Goal: Information Seeking & Learning: Learn about a topic

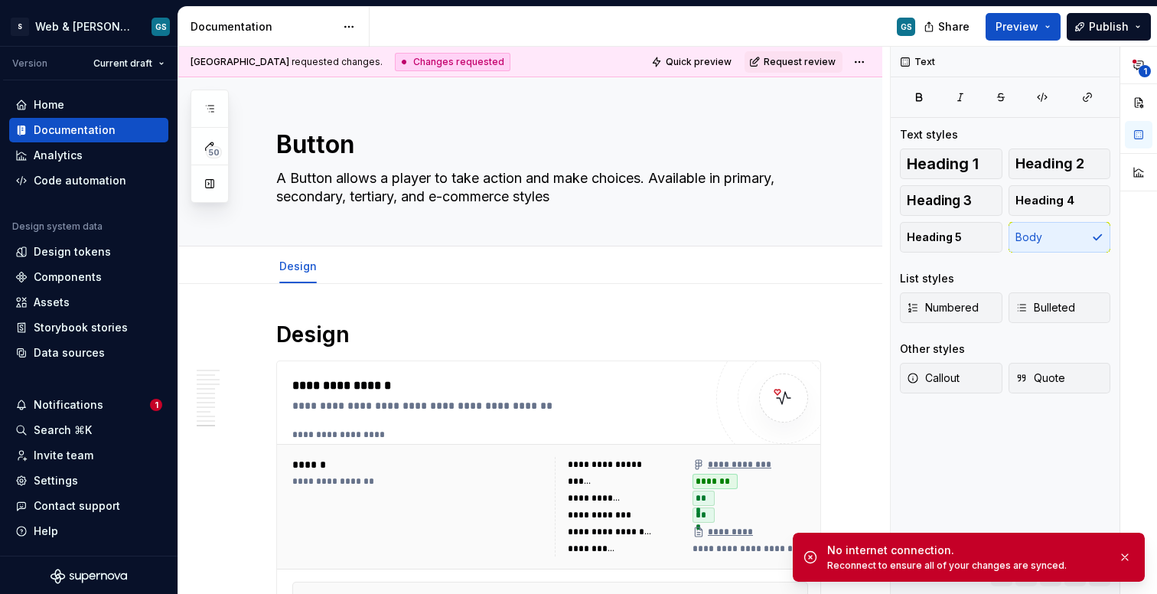
scroll to position [4003, 0]
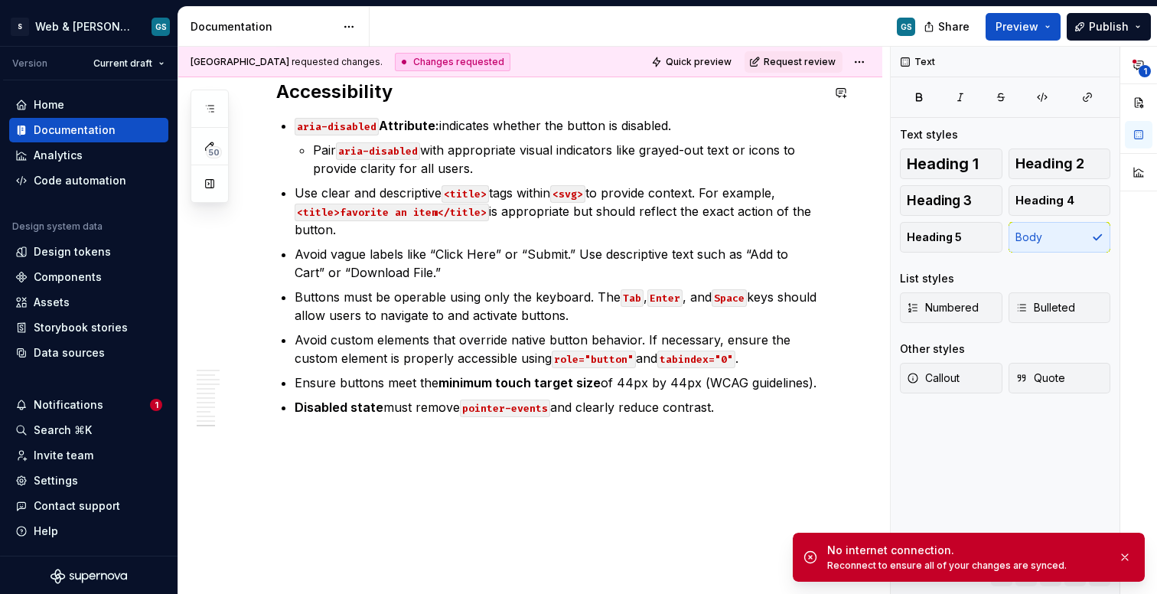
type textarea "*"
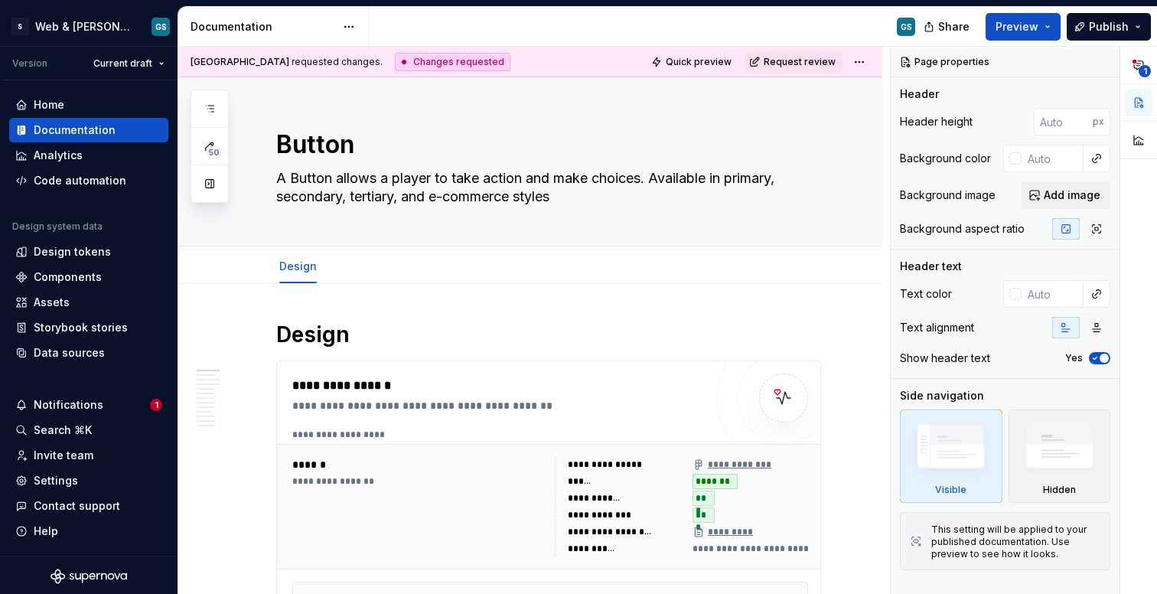
click at [572, 38] on div "GS" at bounding box center [649, 27] width 558 height 40
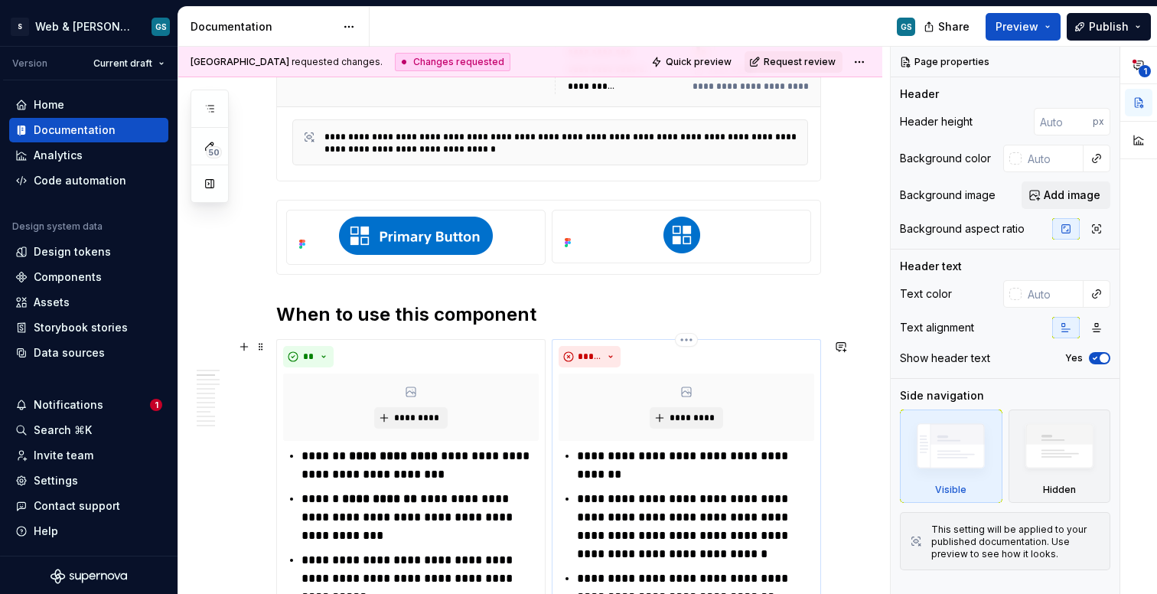
scroll to position [713, 0]
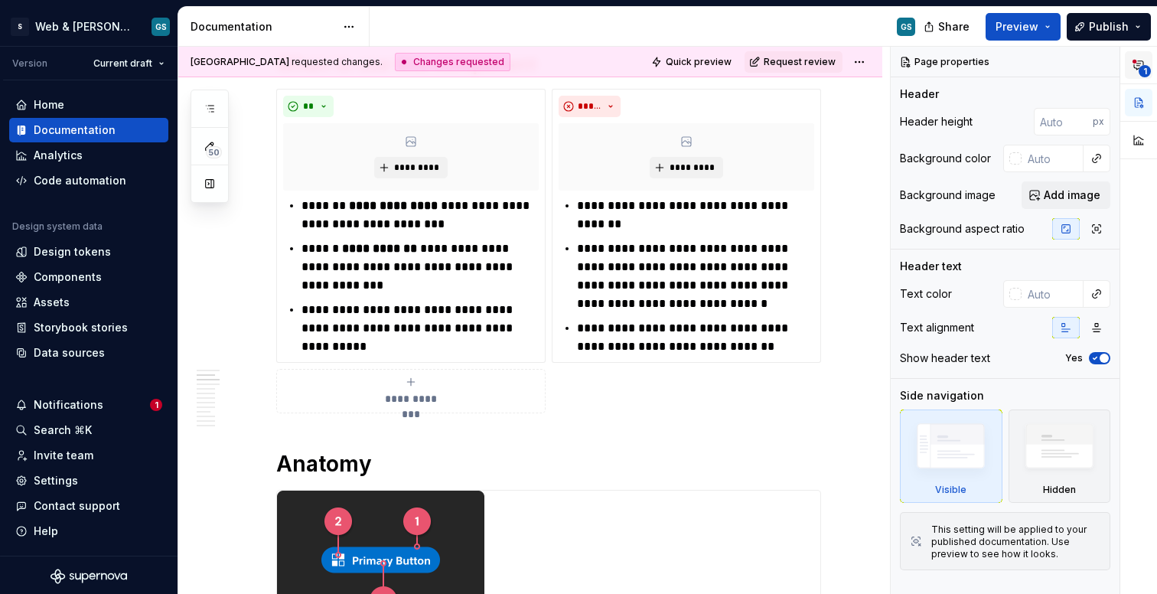
click at [1142, 70] on span "1" at bounding box center [1145, 71] width 12 height 12
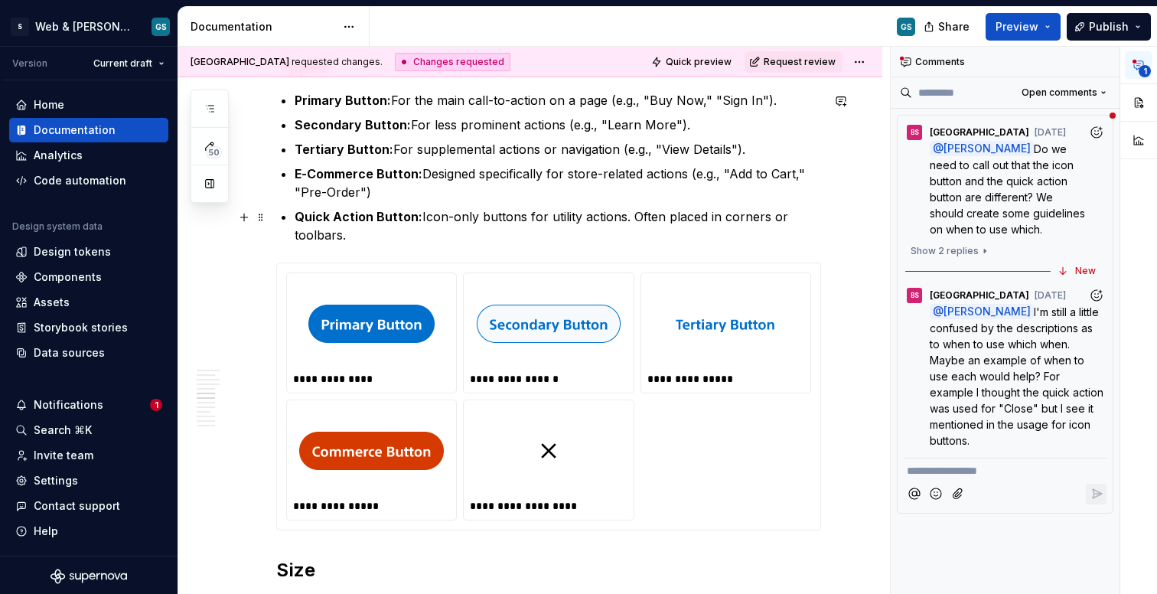
scroll to position [1986, 0]
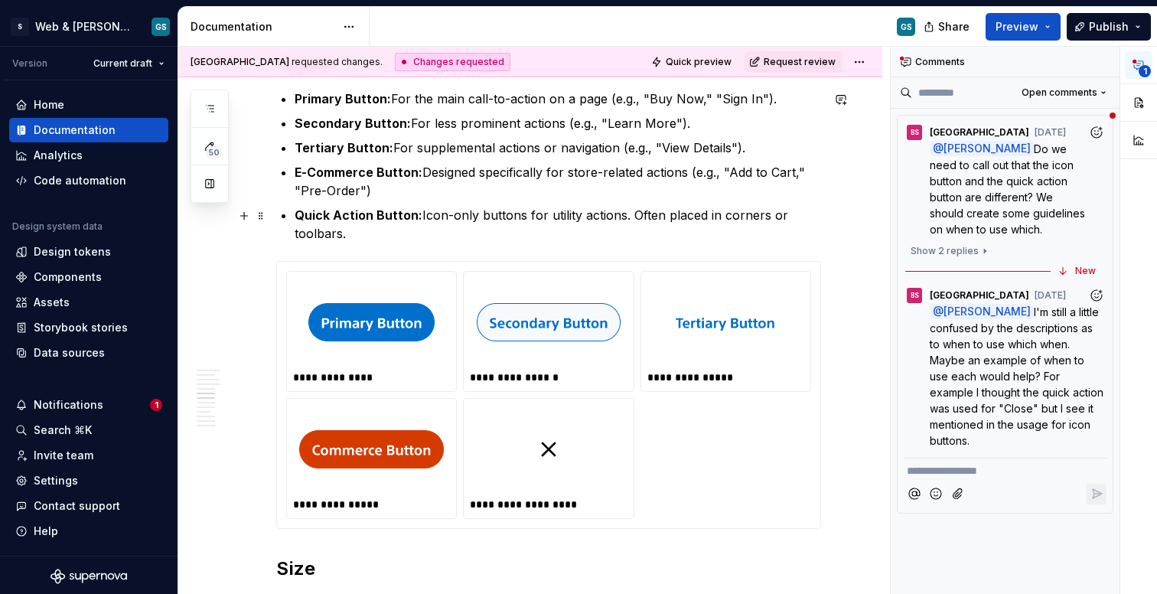
click at [471, 216] on p "Quick Action Button: Icon-only buttons for utility actions. Often placed in cor…" at bounding box center [558, 224] width 527 height 37
click at [500, 214] on p "Quick Action Button: Icon-only buttons for utility actions. Often placed in cor…" at bounding box center [558, 224] width 527 height 37
click at [553, 212] on p "Quick Action Button: Icon-only buttons for utility actions. Often placed in cor…" at bounding box center [558, 224] width 527 height 37
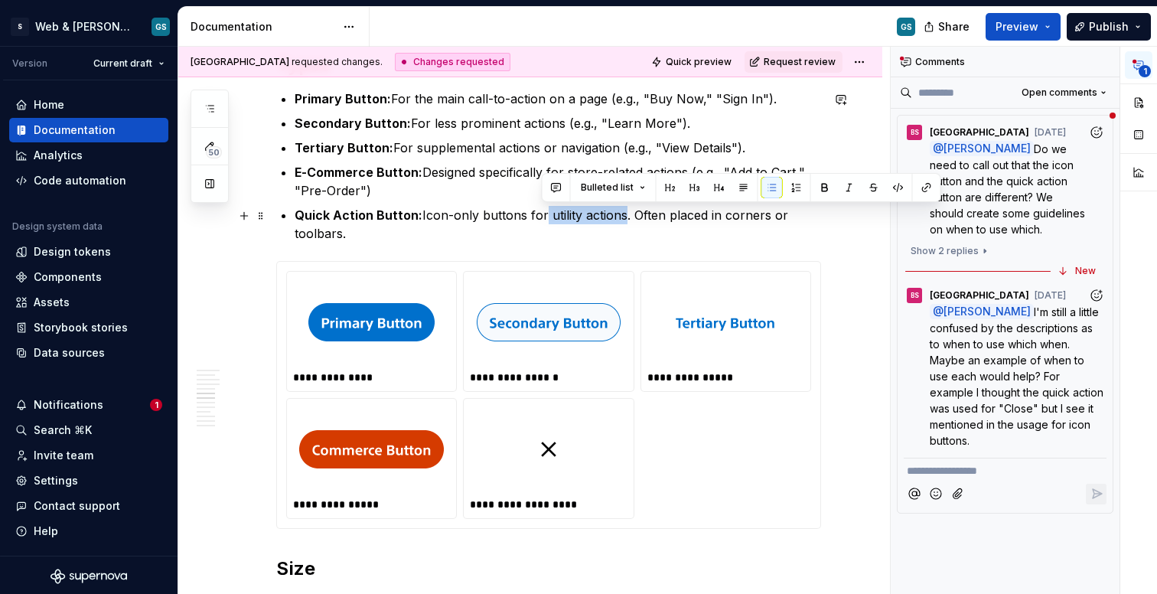
drag, startPoint x: 541, startPoint y: 217, endPoint x: 622, endPoint y: 212, distance: 80.5
click at [622, 212] on p "Quick Action Button: Icon-only buttons for utility actions. Often placed in cor…" at bounding box center [558, 224] width 527 height 37
click at [835, 181] on div "Bulleted list" at bounding box center [742, 187] width 392 height 21
drag, startPoint x: 620, startPoint y: 214, endPoint x: 543, endPoint y: 217, distance: 76.6
click at [543, 217] on p "Quick Action Button: Icon-only buttons for utility actions. Often placed in cor…" at bounding box center [558, 224] width 527 height 37
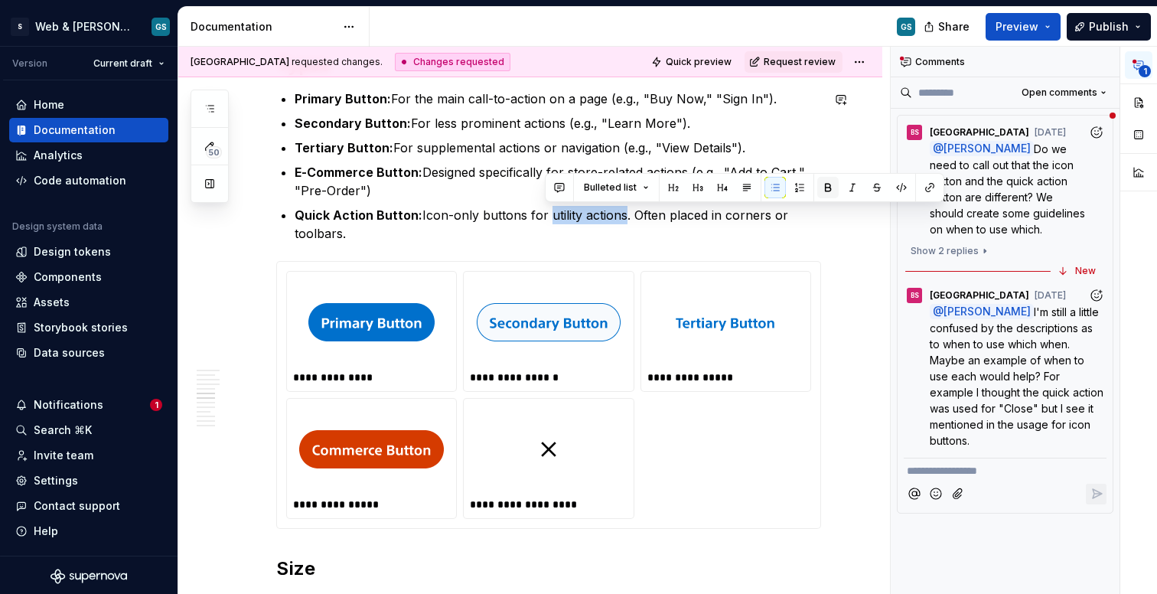
click at [827, 189] on button "button" at bounding box center [828, 187] width 21 height 21
click at [692, 218] on p "Quick Action Button: Icon-only buttons for utility actions . Often placed in co…" at bounding box center [558, 224] width 527 height 37
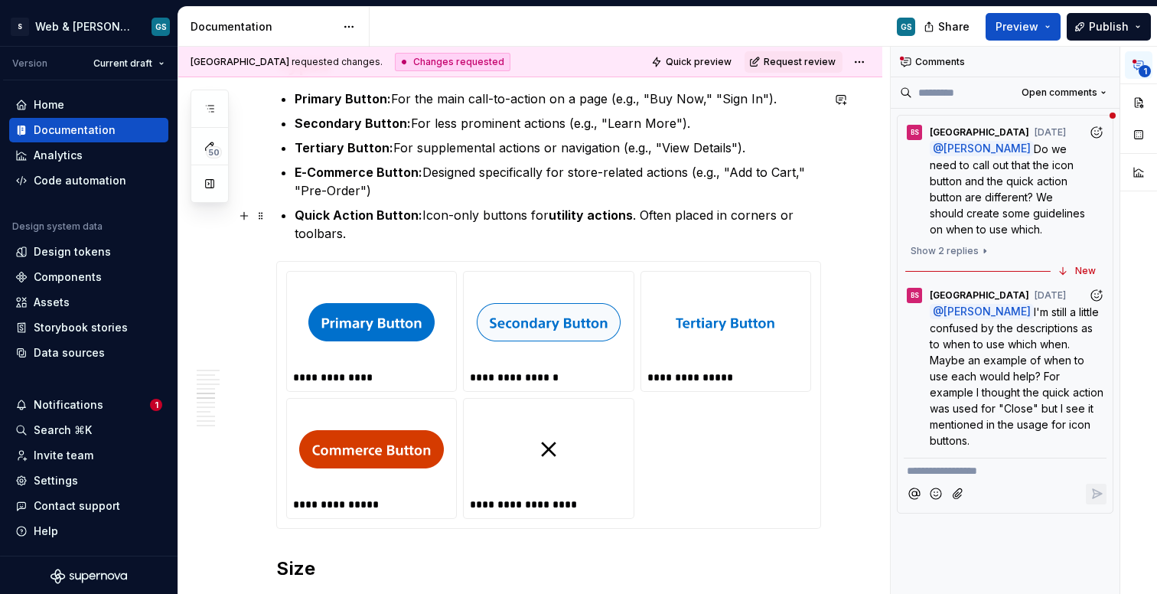
click at [757, 213] on p "Quick Action Button: Icon-only buttons for utility actions . Often placed in co…" at bounding box center [558, 224] width 527 height 37
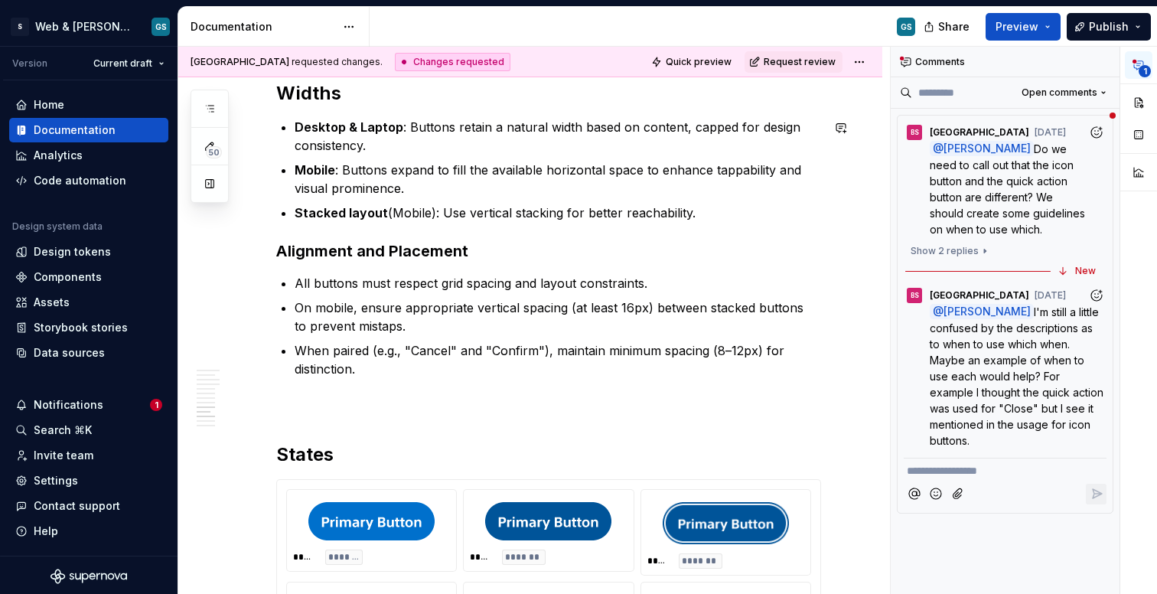
scroll to position [2952, 0]
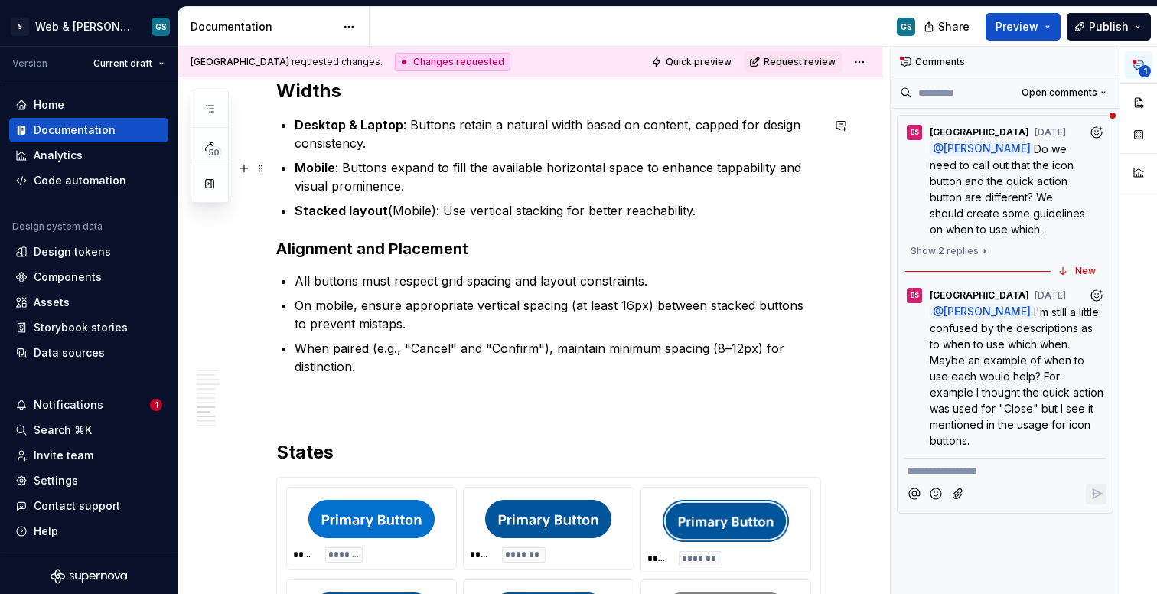
click at [729, 168] on p "Mobile : Buttons expand to fill the available horizontal space to enhance tappa…" at bounding box center [558, 176] width 527 height 37
click at [511, 138] on p "Desktop & Laptop : Buttons retain a natural width based on content, capped for …" at bounding box center [558, 134] width 527 height 37
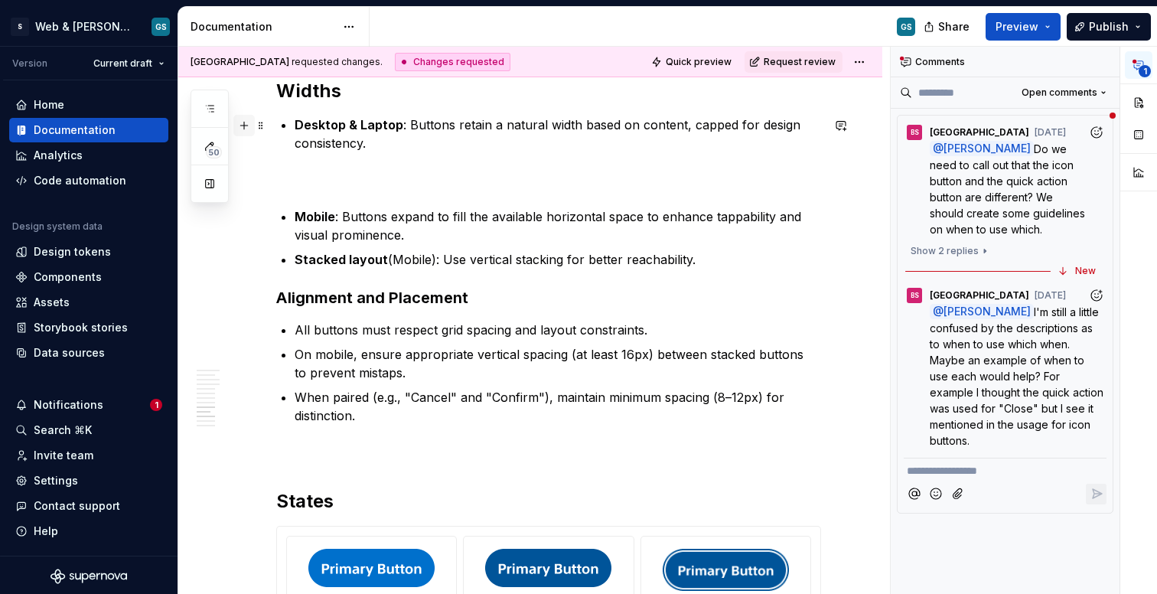
click at [246, 125] on button "button" at bounding box center [243, 125] width 21 height 21
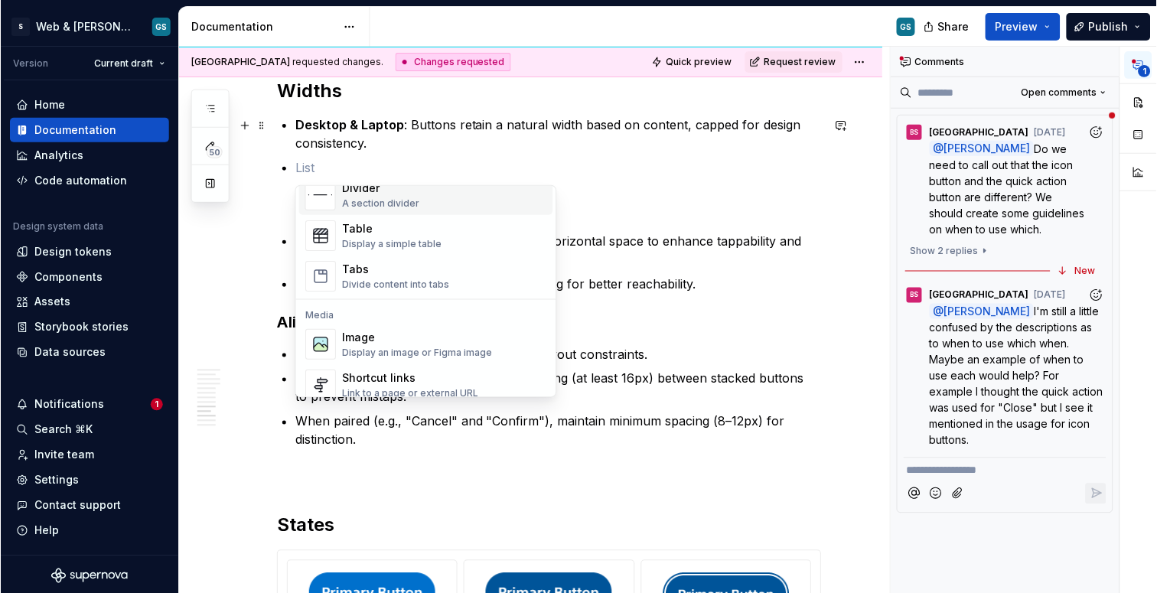
scroll to position [542, 0]
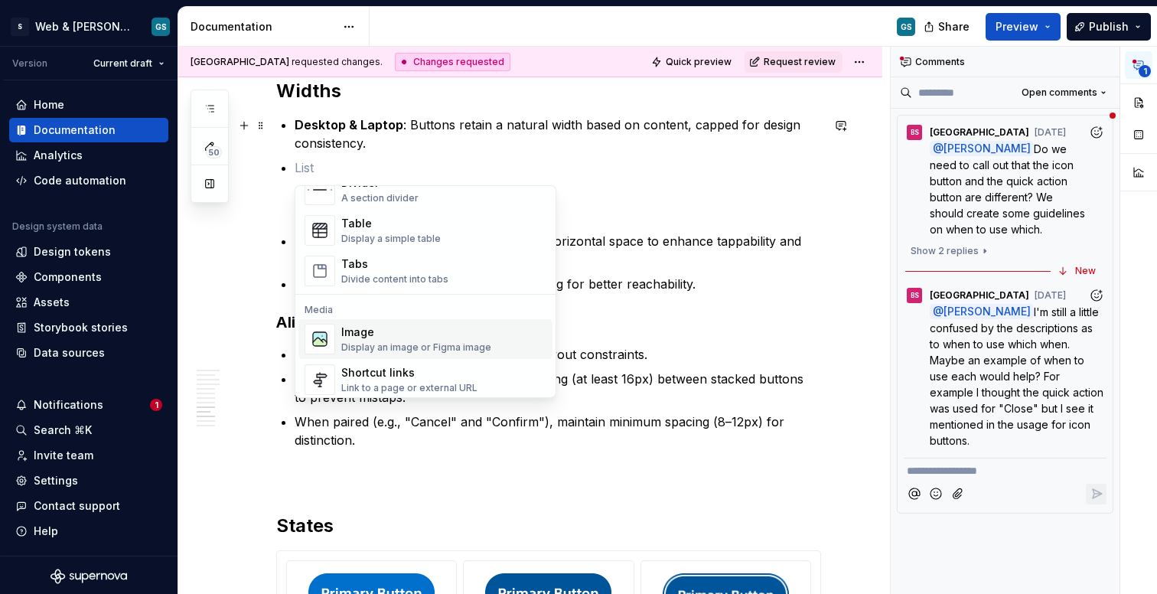
click at [420, 338] on div "Image" at bounding box center [416, 332] width 150 height 15
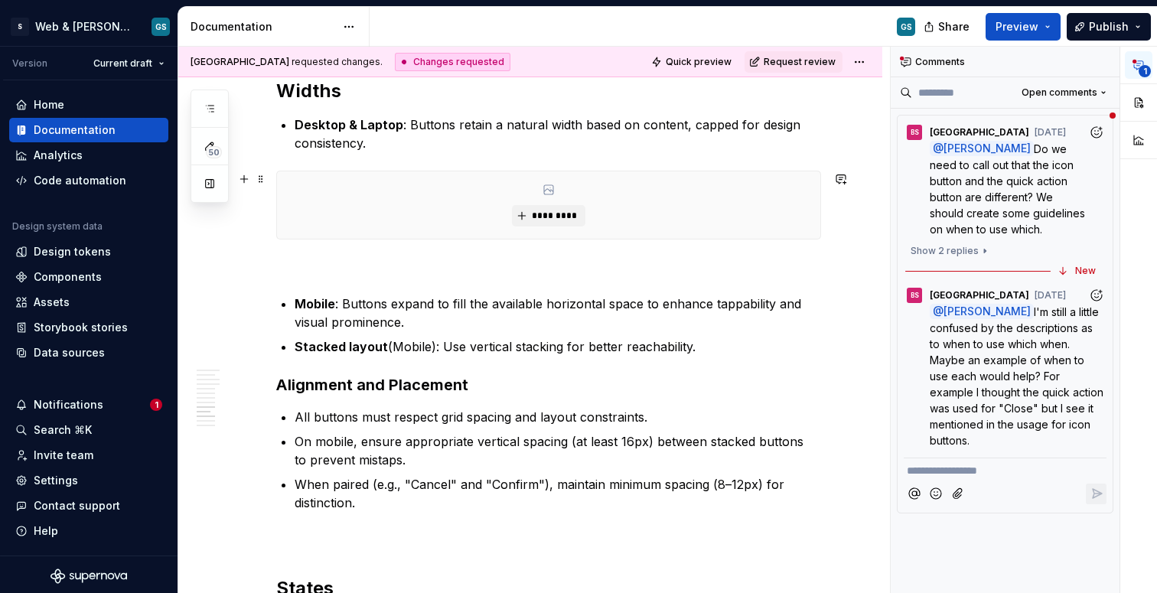
click at [583, 204] on div "*********" at bounding box center [548, 204] width 543 height 67
click at [543, 224] on button "*********" at bounding box center [548, 215] width 73 height 21
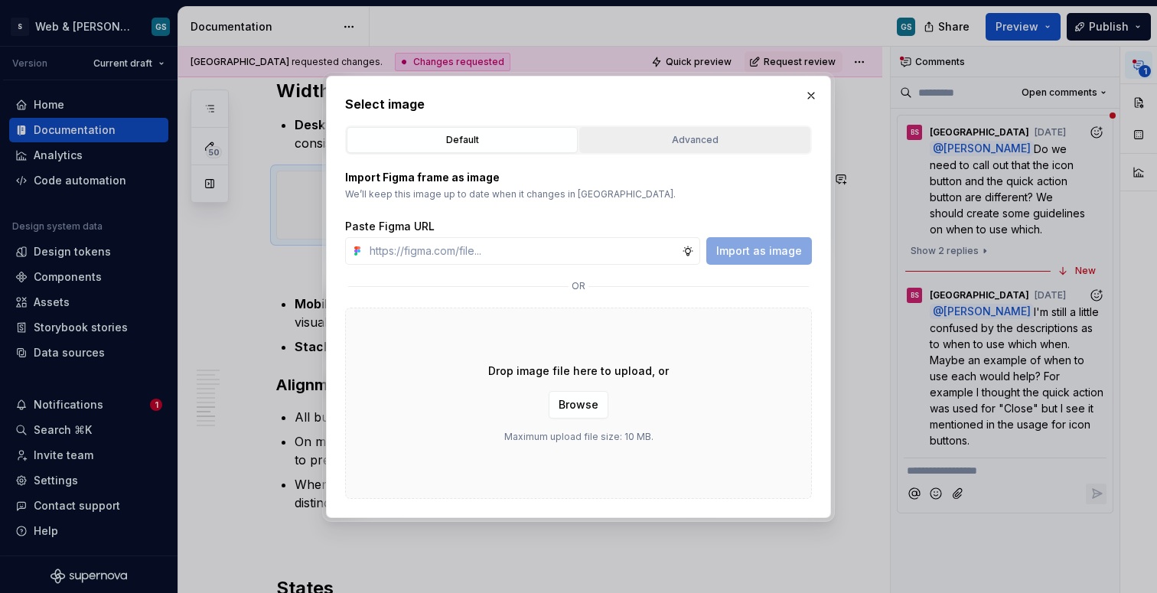
click at [688, 149] on button "Advanced" at bounding box center [694, 140] width 231 height 26
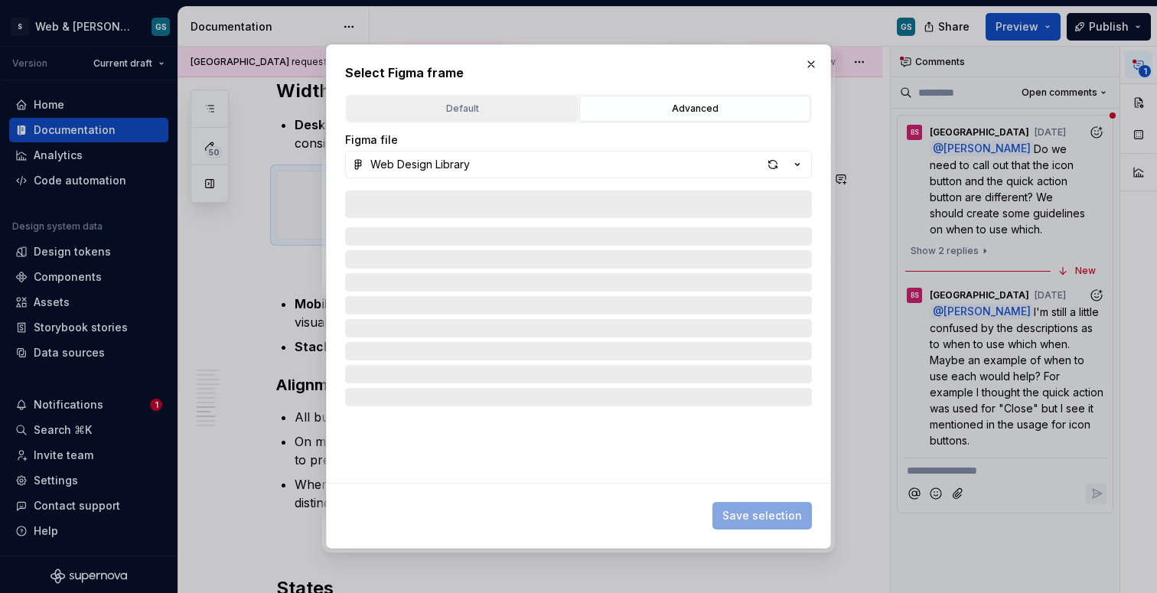
click at [451, 113] on div "Default" at bounding box center [462, 108] width 220 height 15
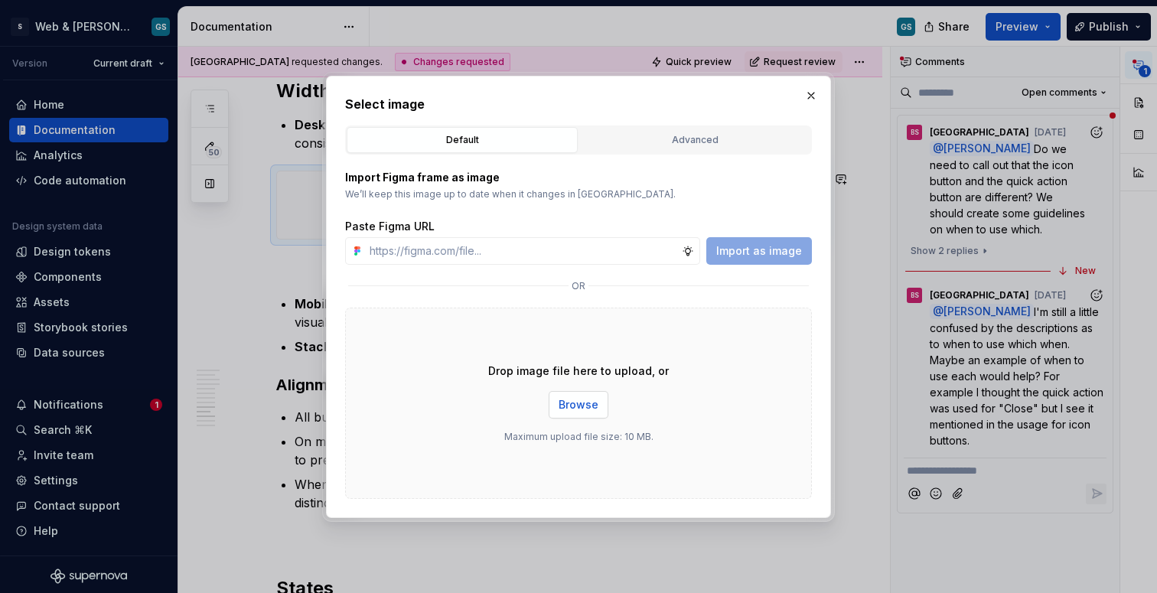
click at [598, 414] on button "Browse" at bounding box center [579, 405] width 60 height 28
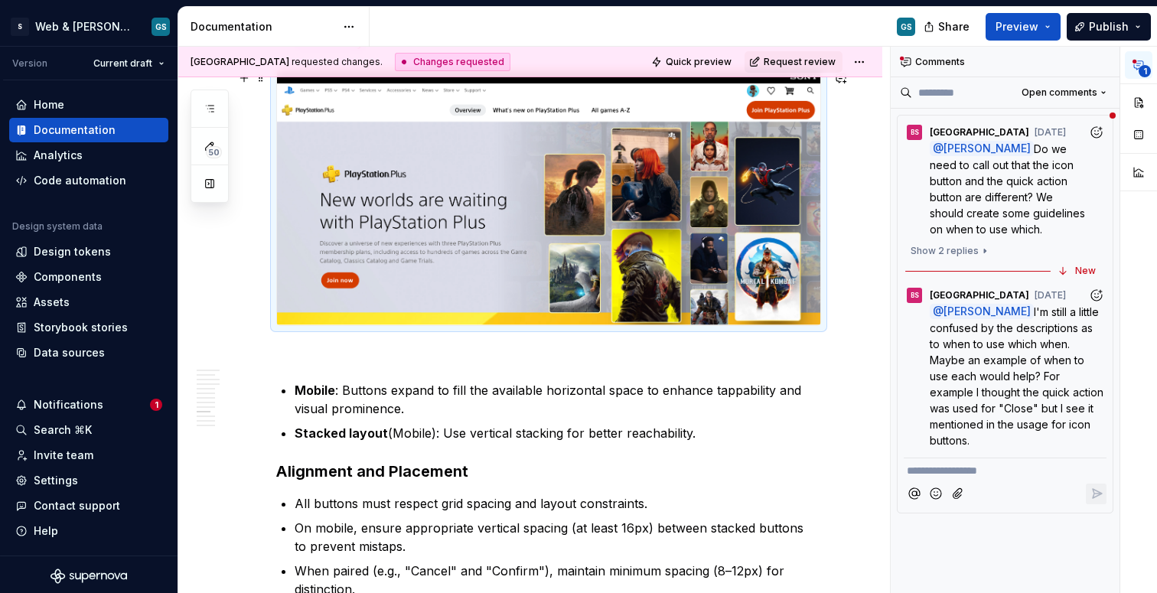
scroll to position [3057, 0]
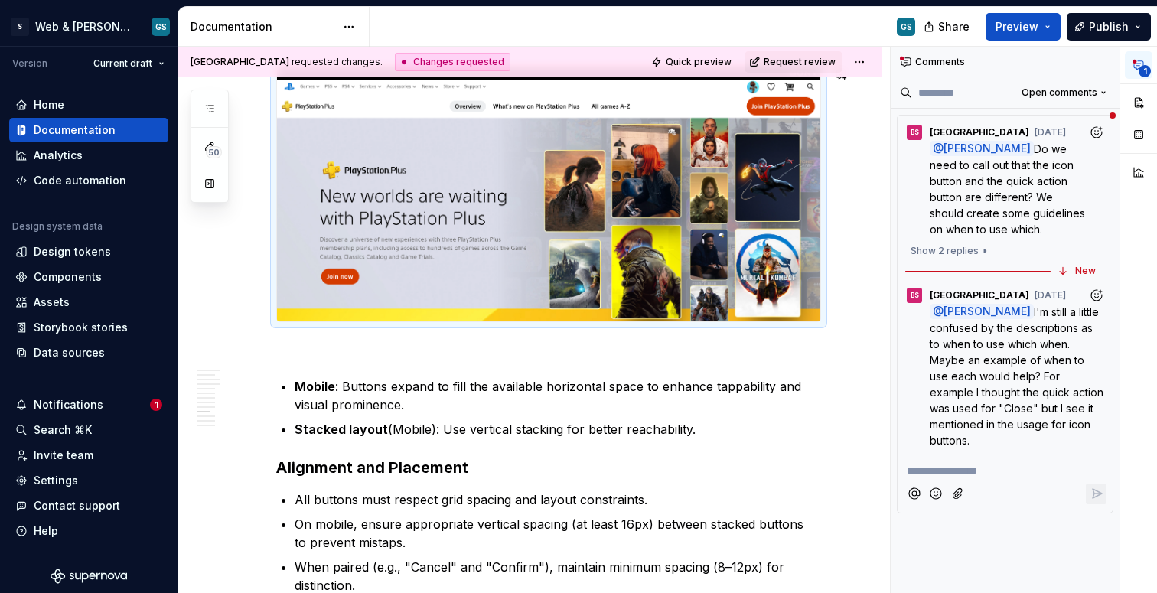
type textarea "*"
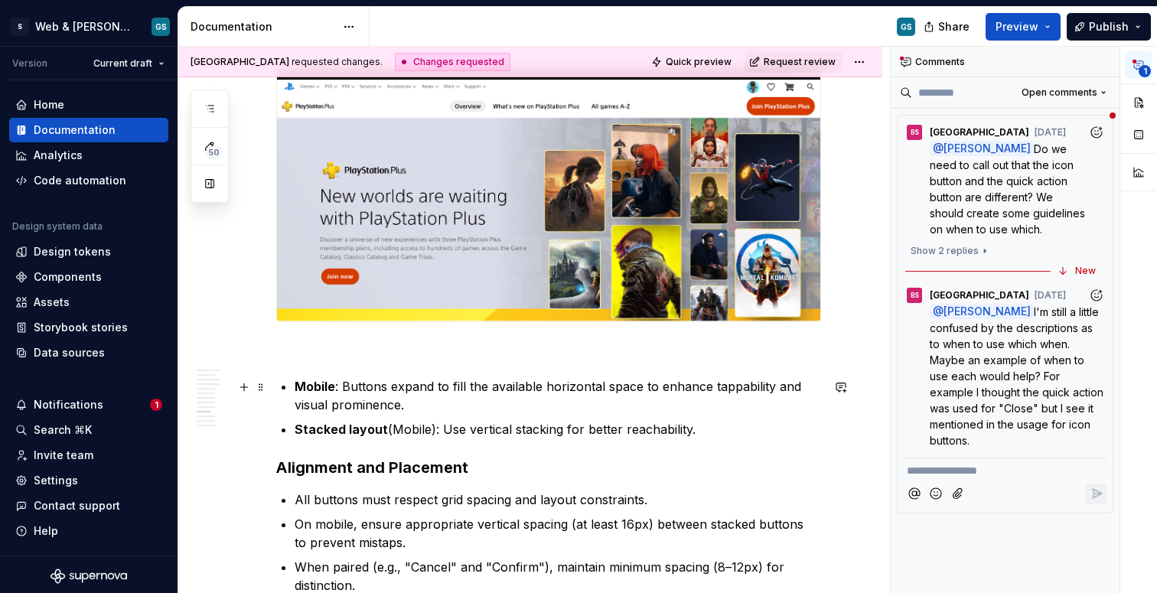
click at [454, 405] on p "Mobile : Buttons expand to fill the available horizontal space to enhance tappa…" at bounding box center [558, 395] width 527 height 37
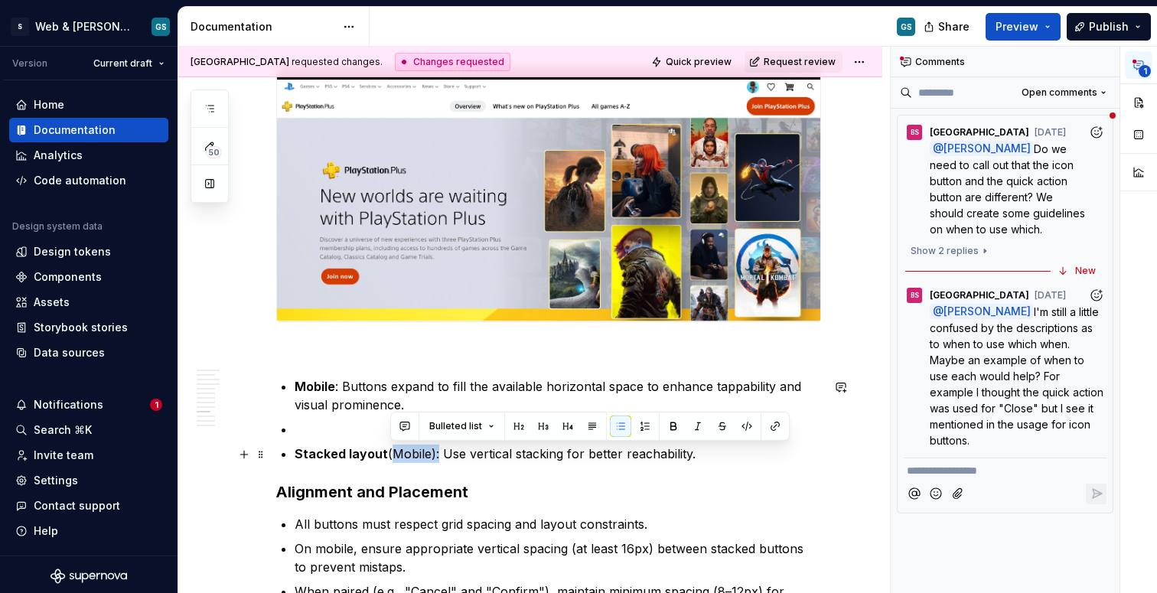
drag, startPoint x: 436, startPoint y: 452, endPoint x: 387, endPoint y: 454, distance: 48.3
click at [387, 454] on p "Stacked layout (Mobile): Use vertical stacking for better reachability." at bounding box center [558, 454] width 527 height 18
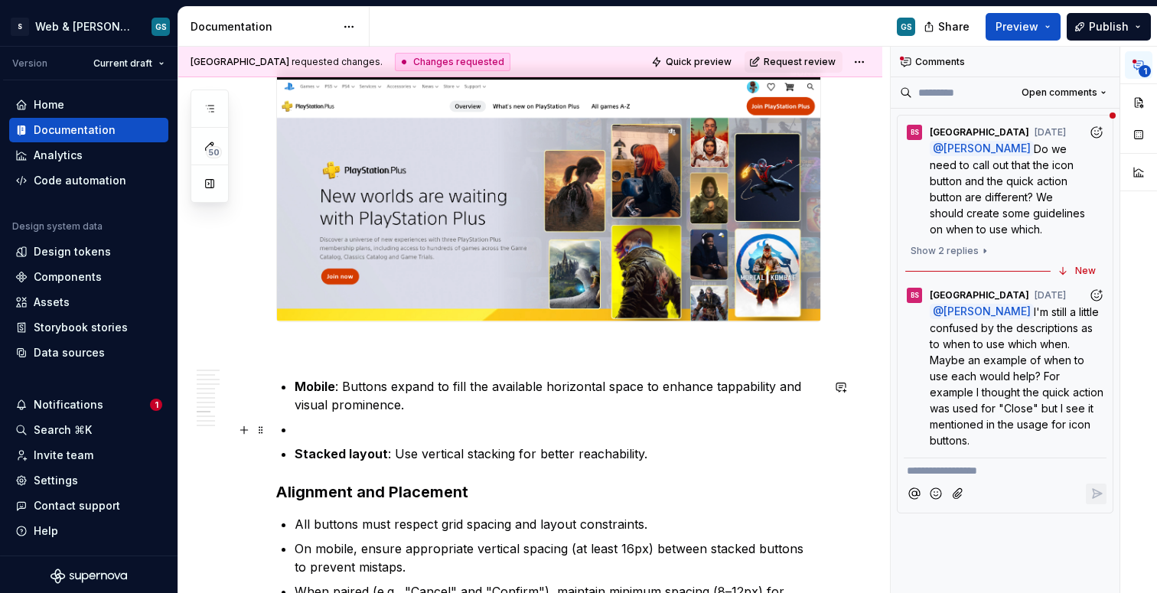
click at [338, 429] on p at bounding box center [558, 429] width 527 height 18
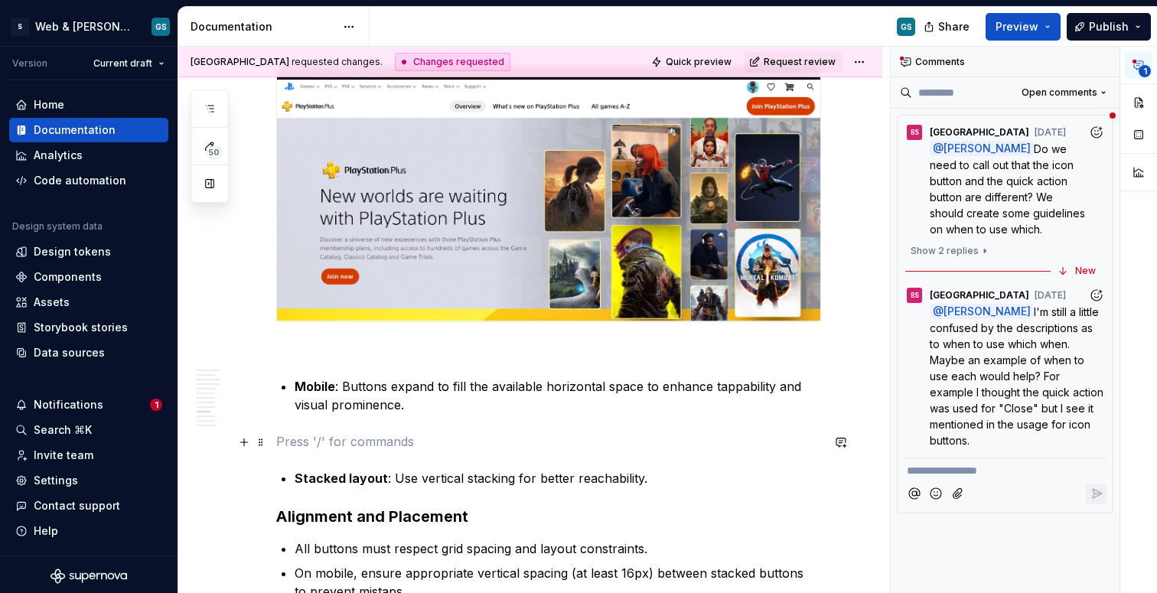
click at [287, 433] on p at bounding box center [548, 441] width 545 height 18
click at [249, 390] on button "button" at bounding box center [243, 387] width 21 height 21
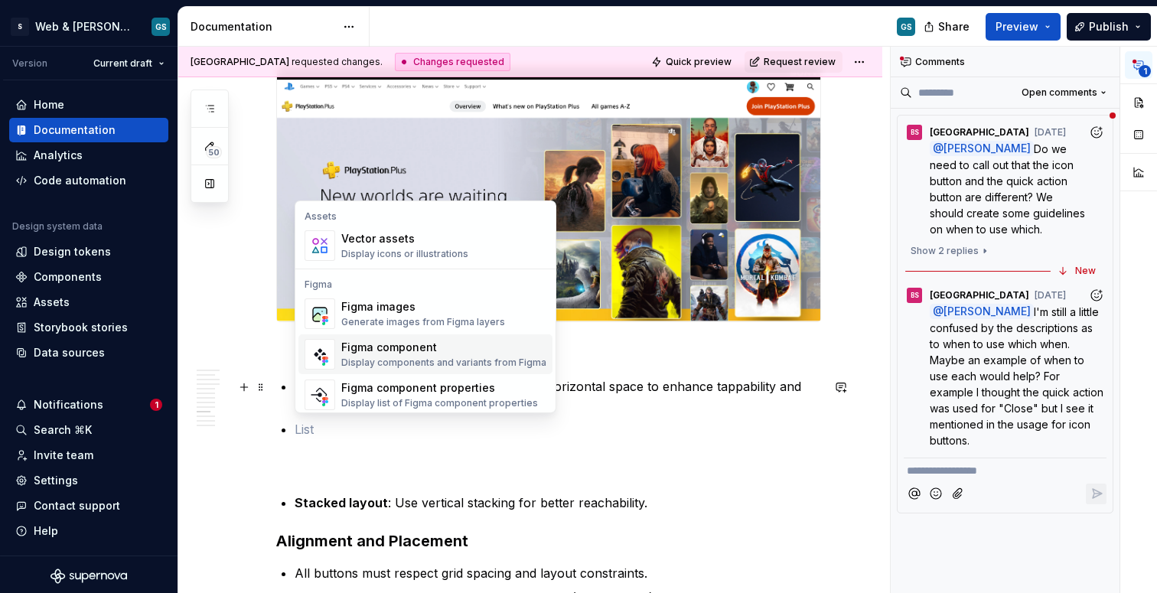
scroll to position [1372, 0]
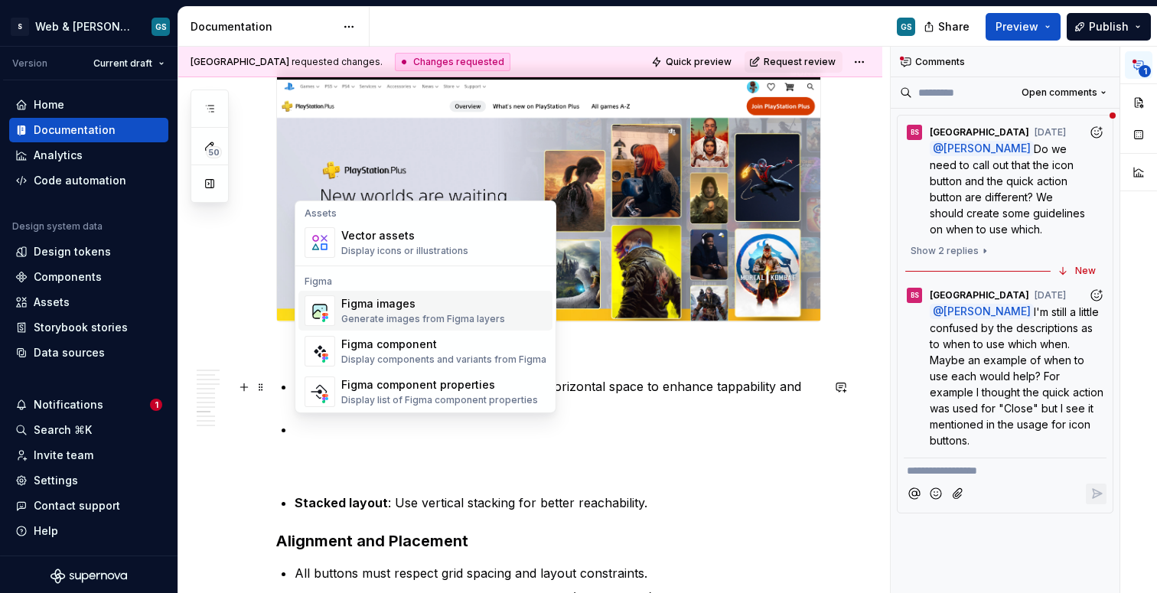
click at [415, 308] on div "Figma images" at bounding box center [423, 303] width 164 height 15
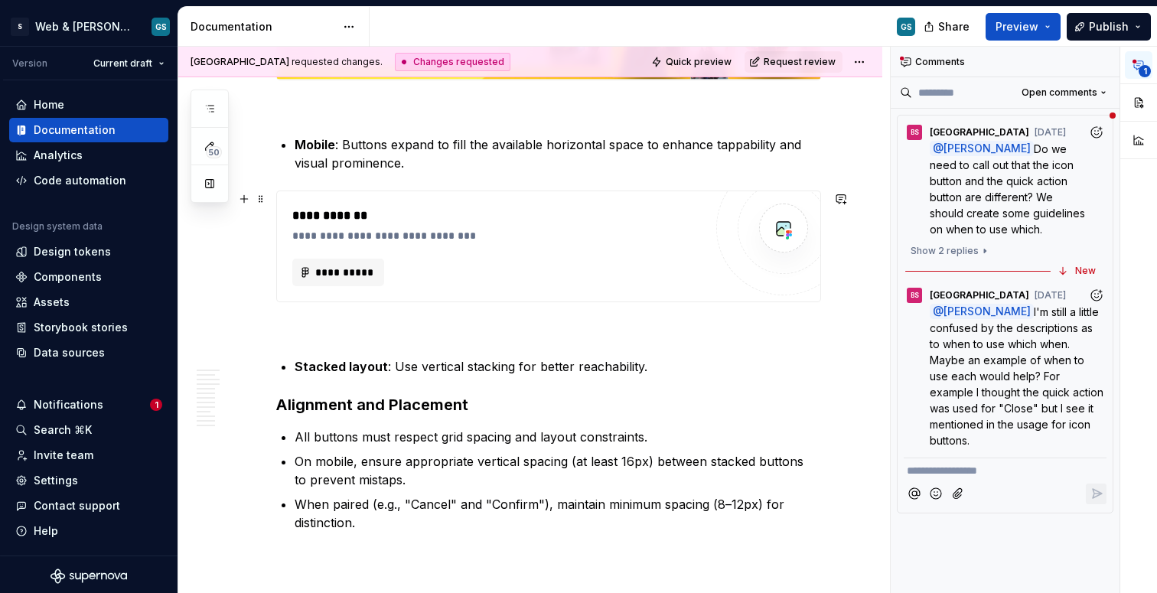
scroll to position [3350, 0]
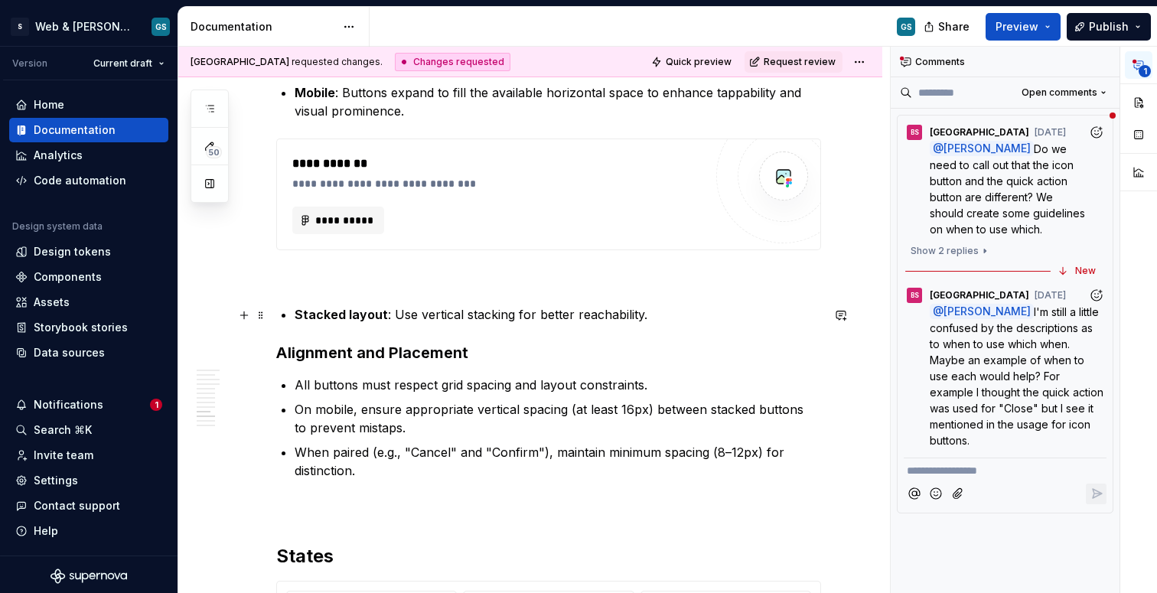
click at [661, 316] on p "Stacked layout : Use vertical stacking for better reachability." at bounding box center [558, 314] width 527 height 18
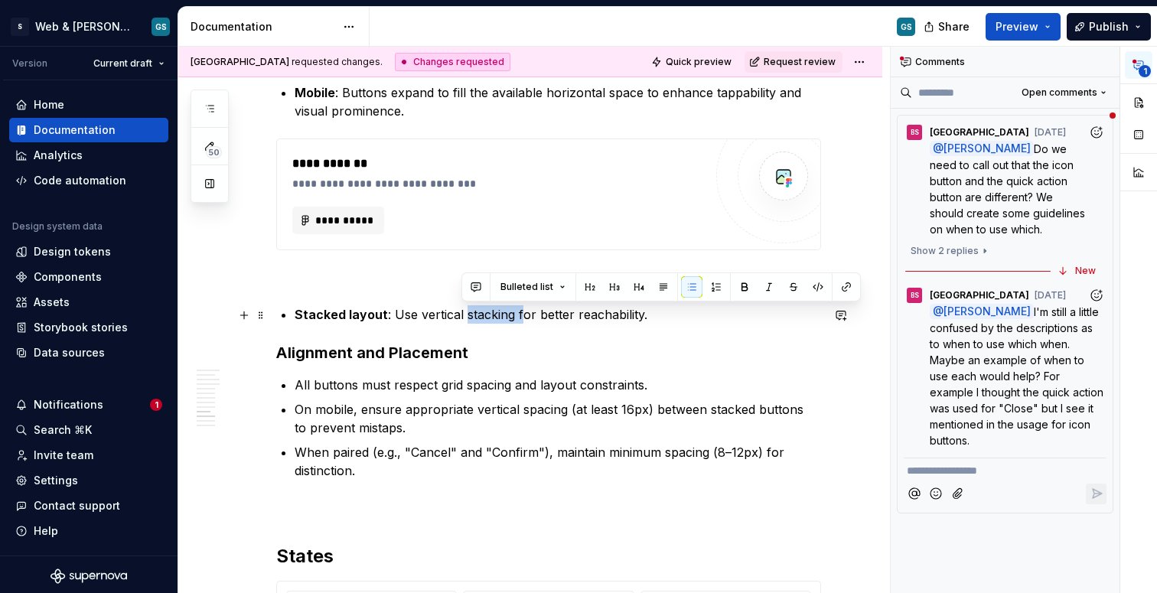
drag, startPoint x: 465, startPoint y: 315, endPoint x: 521, endPoint y: 312, distance: 56.0
click at [521, 312] on p "Stacked layout : Use vertical stacking for better reachability." at bounding box center [558, 314] width 527 height 18
drag, startPoint x: 391, startPoint y: 315, endPoint x: 511, endPoint y: 308, distance: 119.6
click at [511, 308] on p "Stacked layout : Use vertical stacking for better reachability." at bounding box center [558, 314] width 527 height 18
copy p "Use vertical stacking"
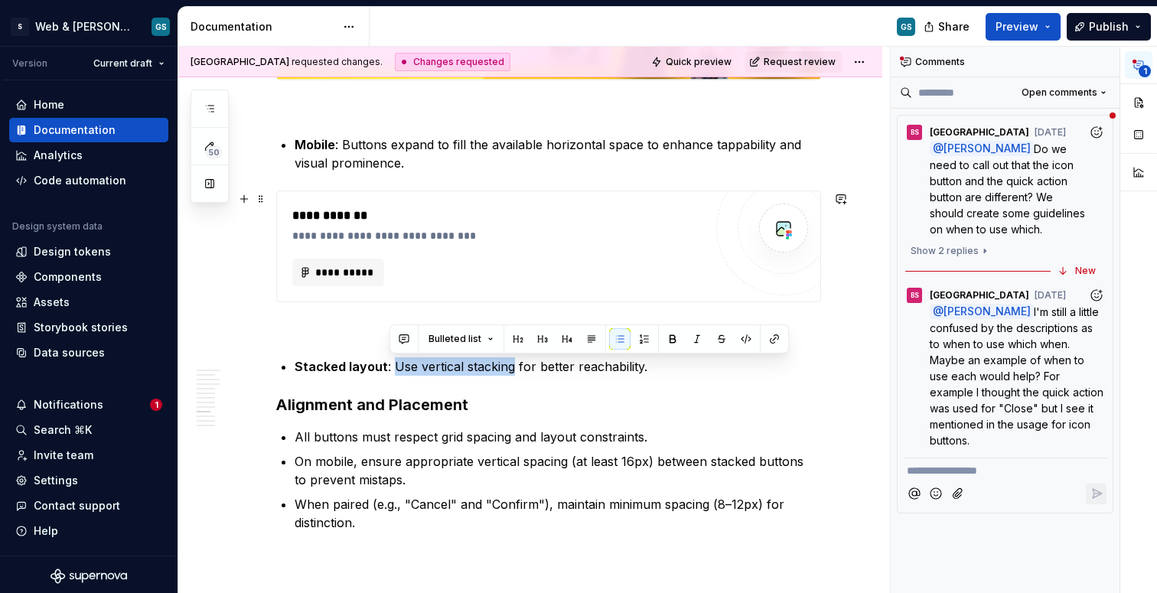
scroll to position [3298, 0]
click at [547, 158] on p "Mobile : Buttons expand to fill the available horizontal space to enhance tappa…" at bounding box center [558, 153] width 527 height 37
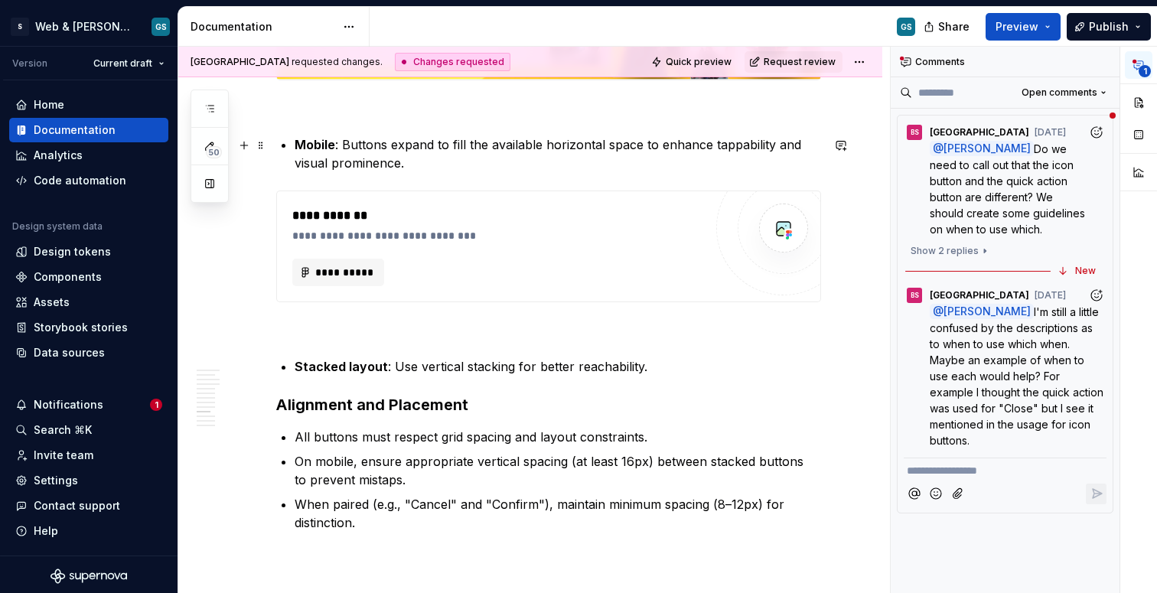
click at [656, 137] on p "Mobile : Buttons expand to fill the available horizontal space to enhance tappa…" at bounding box center [558, 153] width 527 height 37
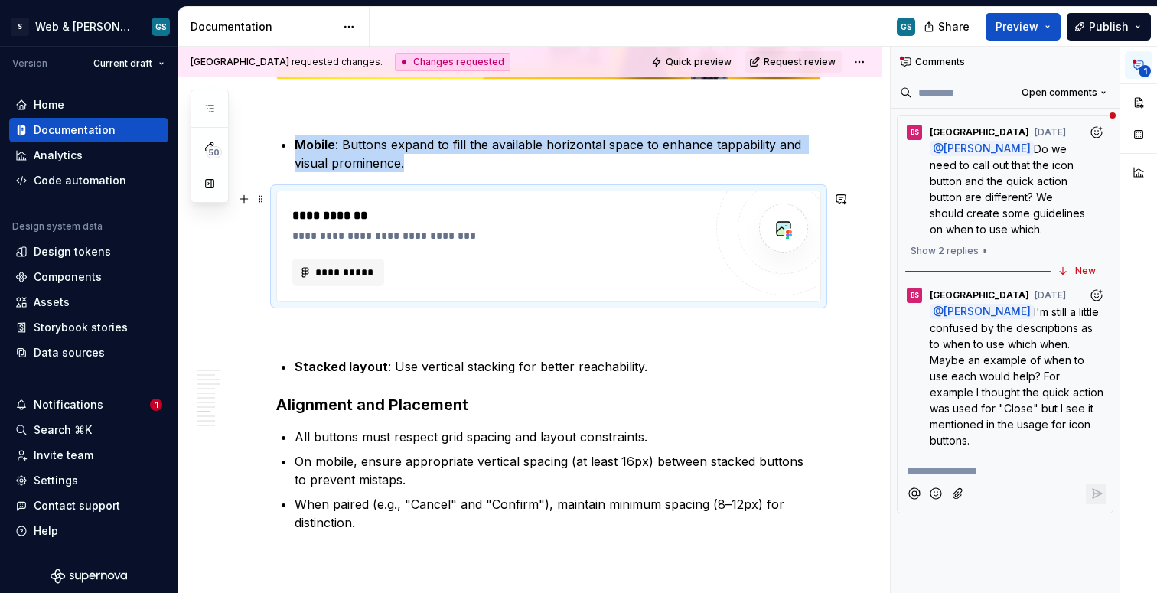
click at [335, 253] on div "**********" at bounding box center [498, 247] width 412 height 80
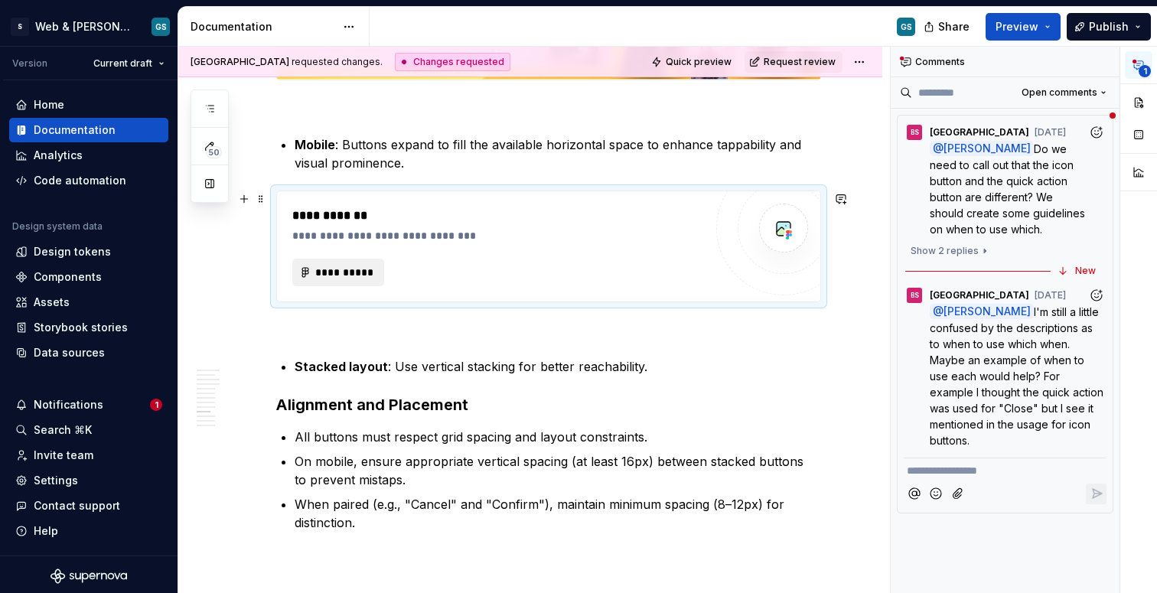
click at [355, 279] on span "**********" at bounding box center [345, 272] width 60 height 15
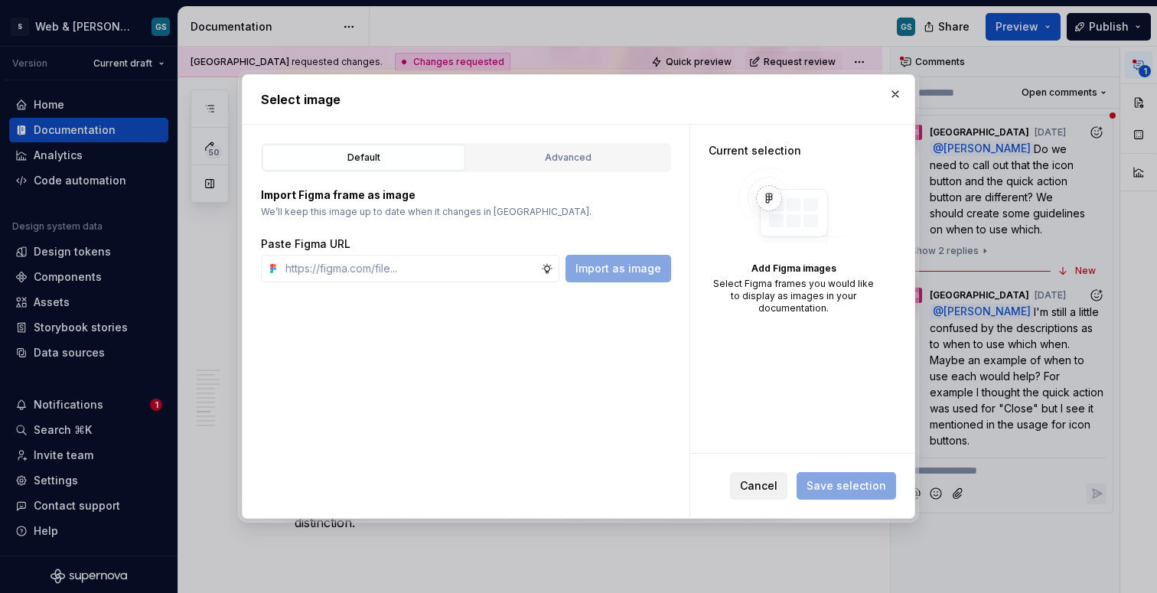
click at [743, 484] on button "Cancel" at bounding box center [758, 486] width 57 height 28
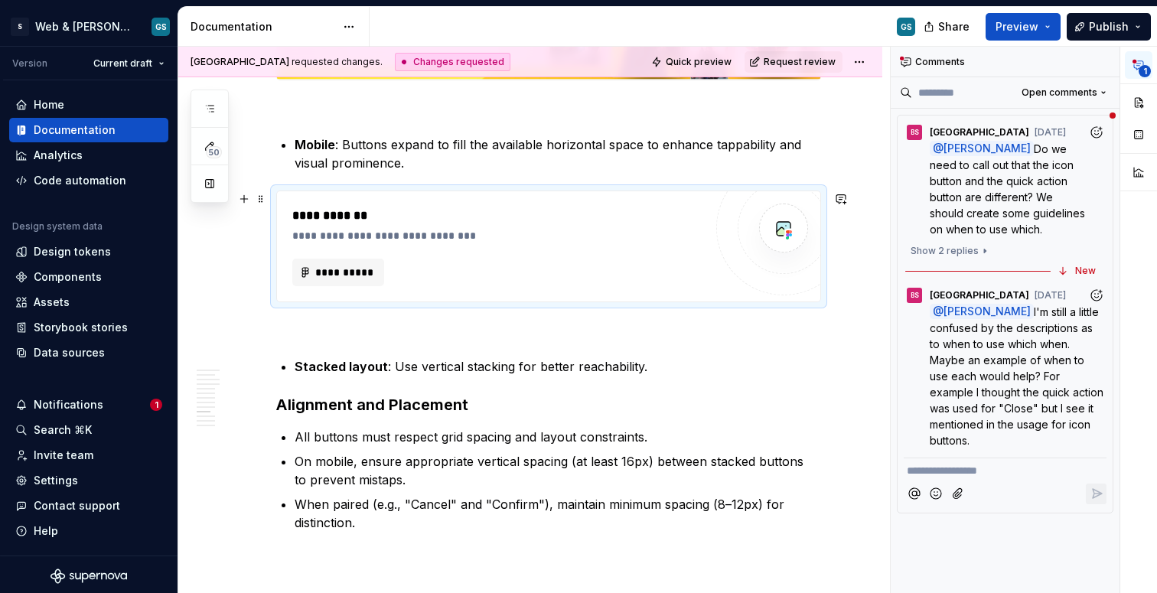
click at [331, 207] on div "**********" at bounding box center [497, 216] width 411 height 18
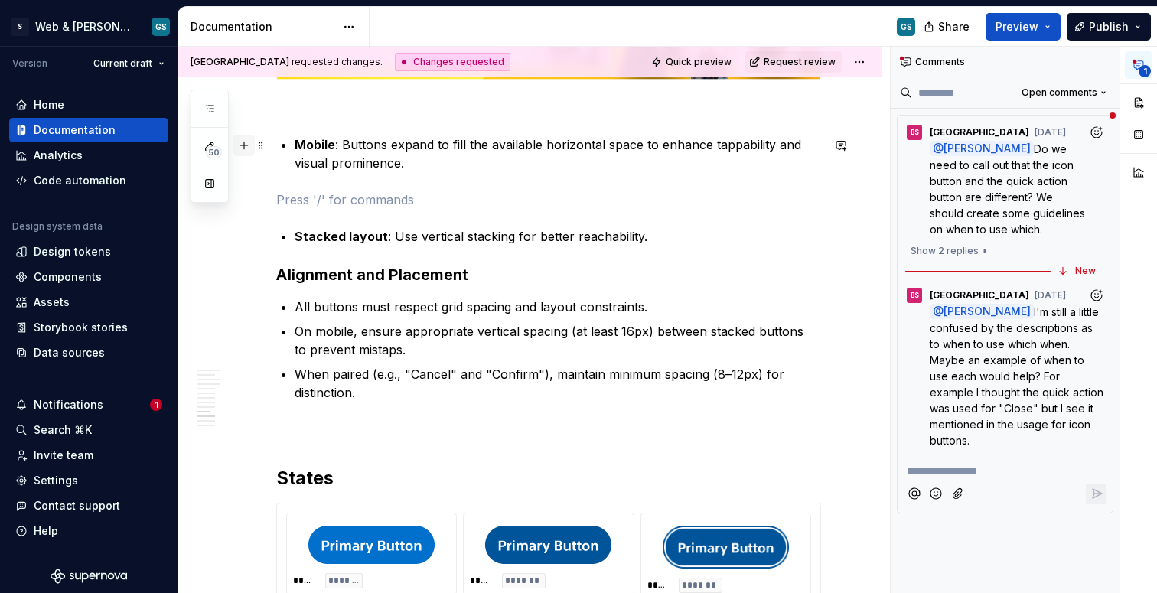
click at [240, 143] on button "button" at bounding box center [243, 145] width 21 height 21
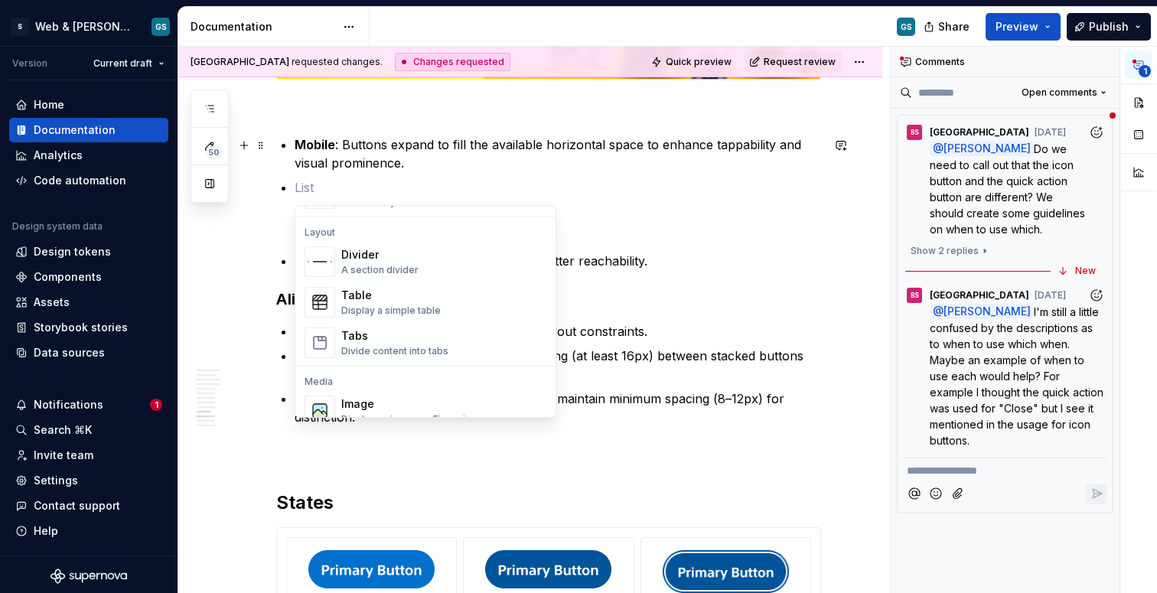
scroll to position [524, 0]
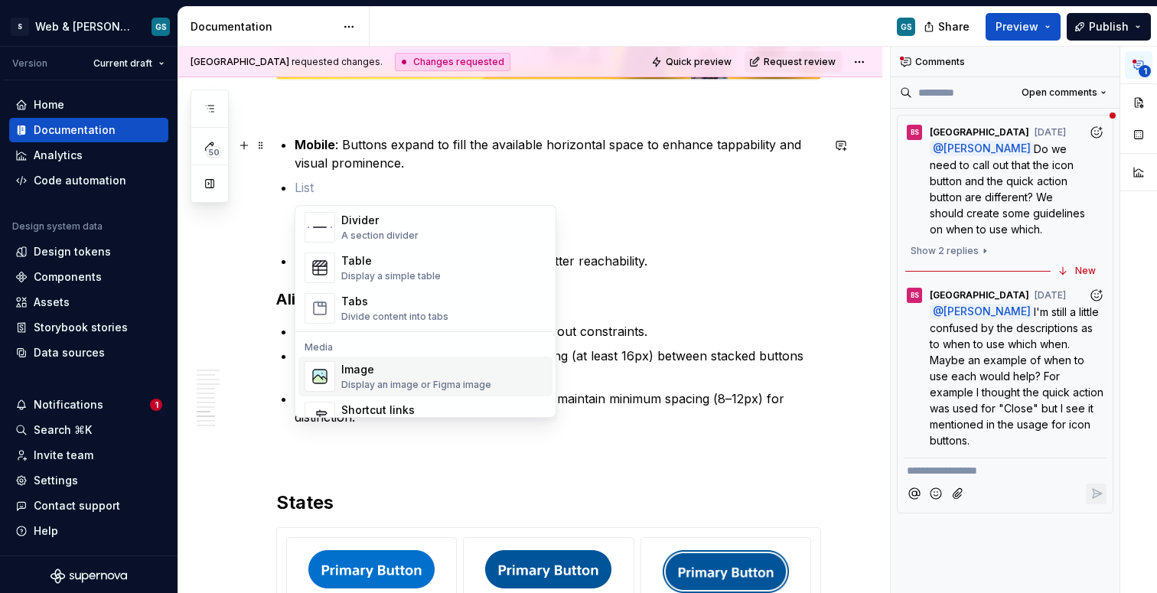
click at [414, 367] on div "Image" at bounding box center [416, 369] width 150 height 15
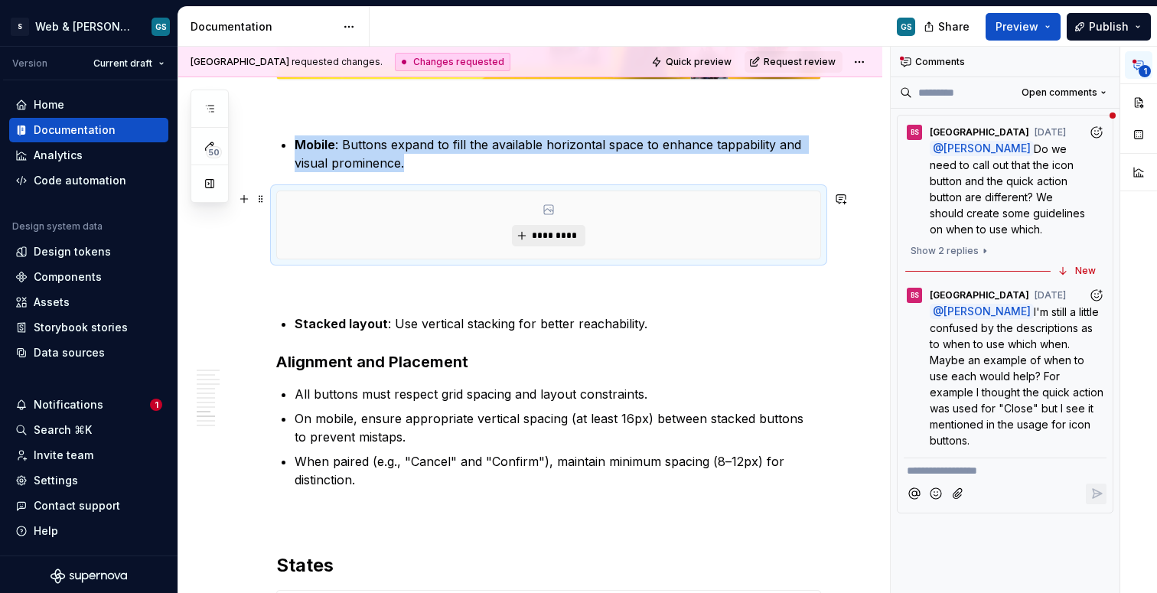
click at [525, 239] on button "*********" at bounding box center [548, 235] width 73 height 21
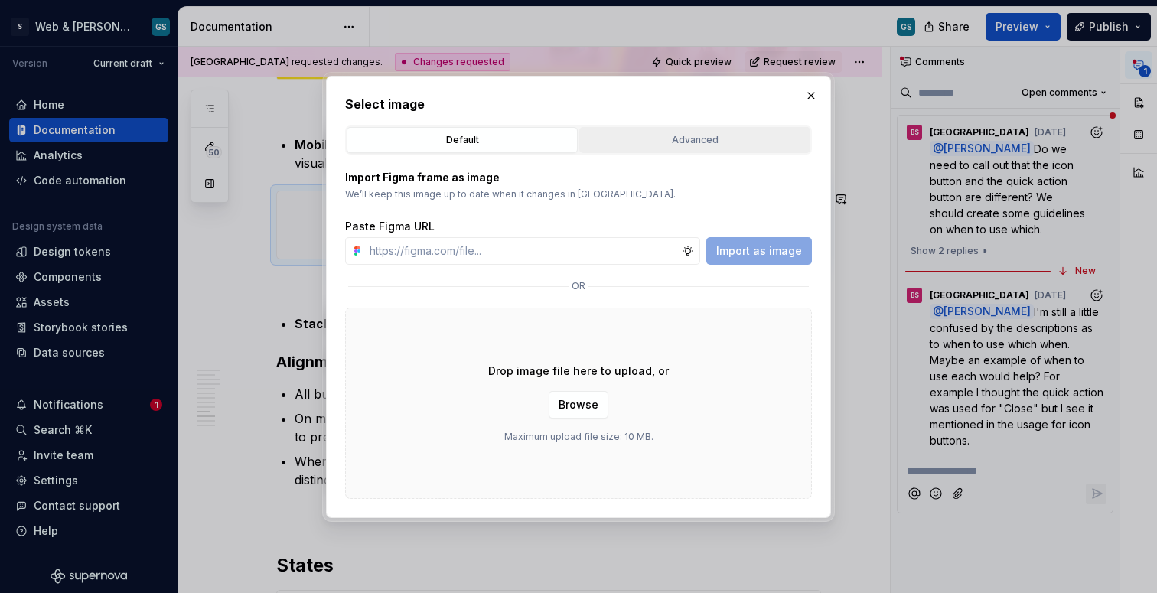
click at [669, 142] on div "Advanced" at bounding box center [695, 139] width 220 height 15
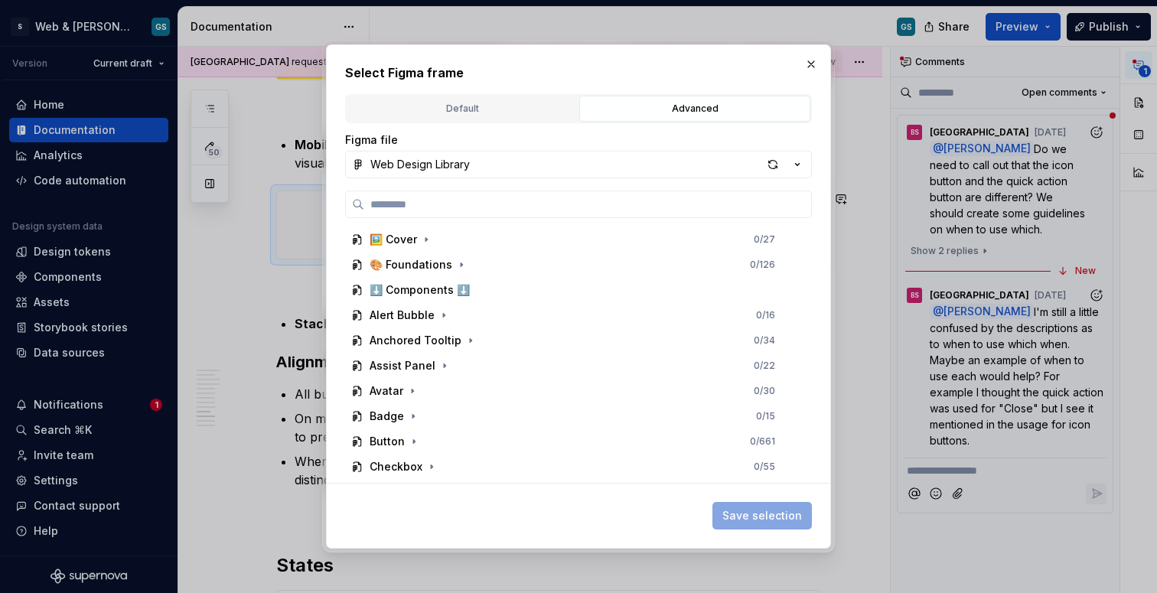
click at [417, 90] on div "Select Figma frame Default Advanced Import Figma frame as image We’ll keep this…" at bounding box center [578, 296] width 467 height 465
click at [419, 96] on button "Default" at bounding box center [462, 109] width 231 height 26
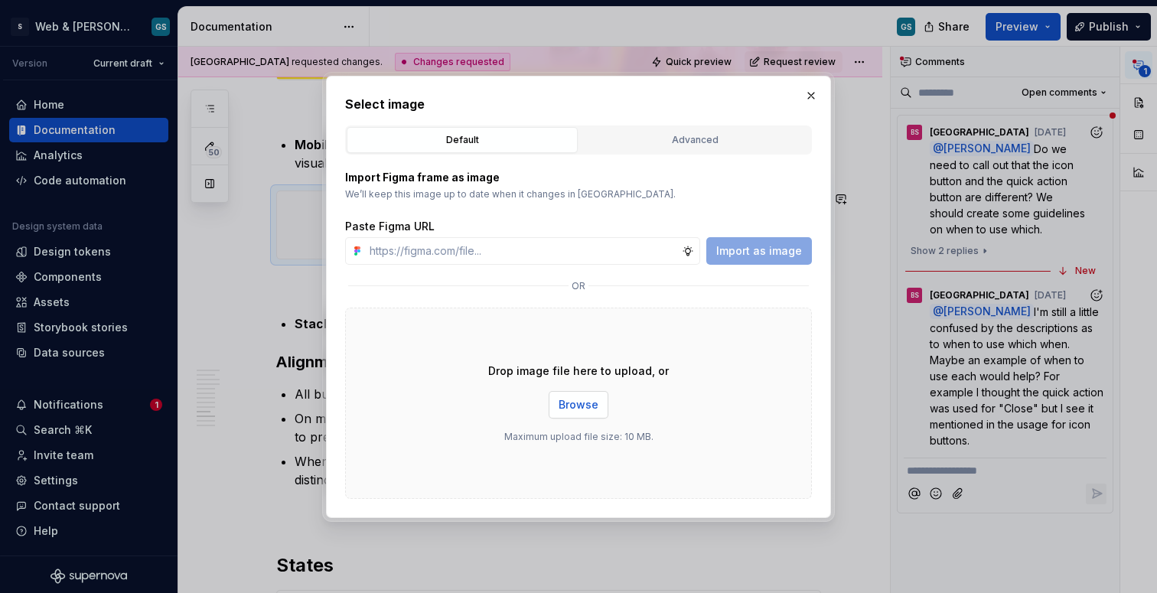
click at [579, 413] on button "Browse" at bounding box center [579, 405] width 60 height 28
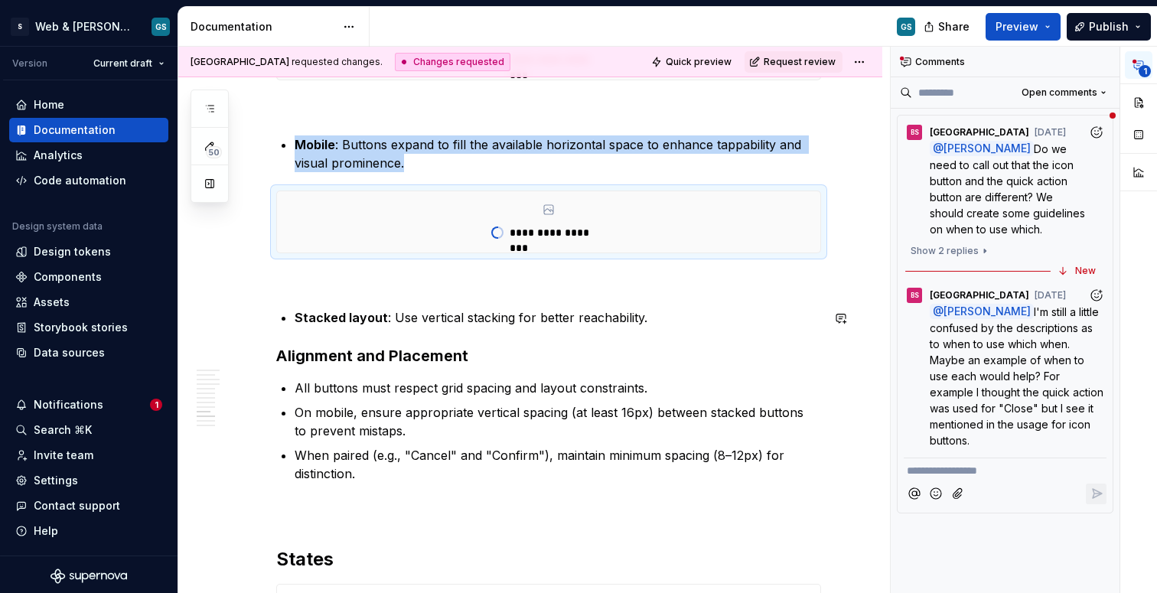
scroll to position [3298, 0]
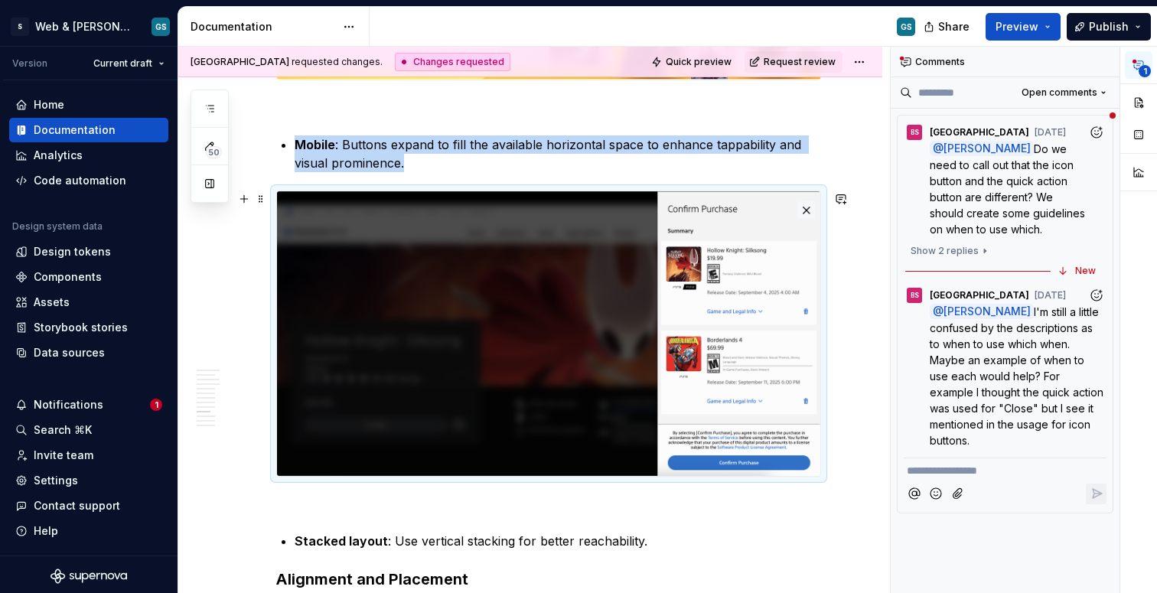
click at [589, 252] on img at bounding box center [548, 333] width 543 height 285
click at [632, 201] on img at bounding box center [548, 333] width 543 height 285
click at [455, 214] on img at bounding box center [548, 333] width 543 height 285
click at [556, 292] on img at bounding box center [548, 333] width 543 height 285
click at [555, 292] on img at bounding box center [548, 333] width 543 height 285
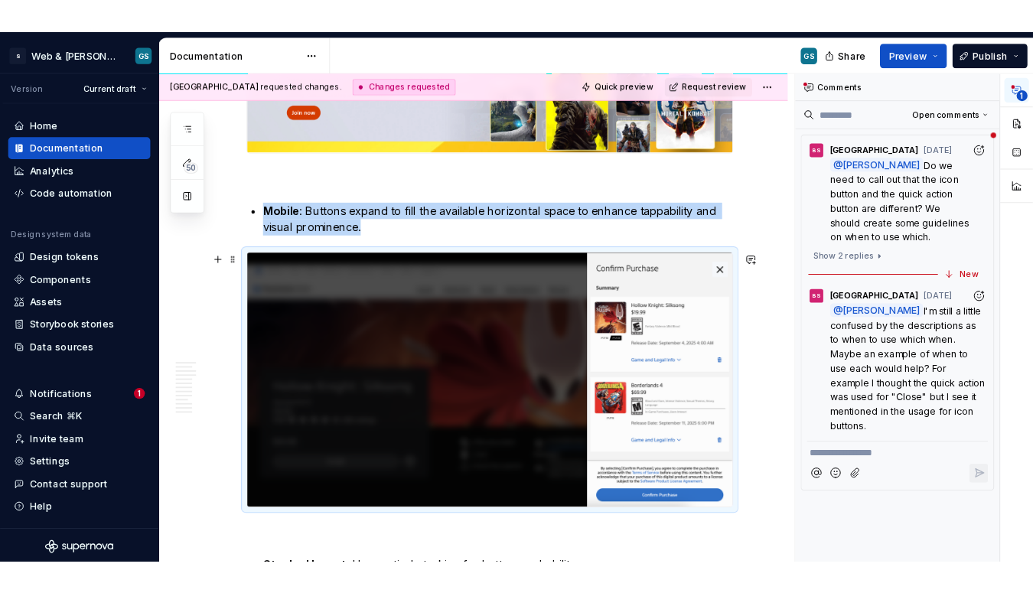
scroll to position [3241, 0]
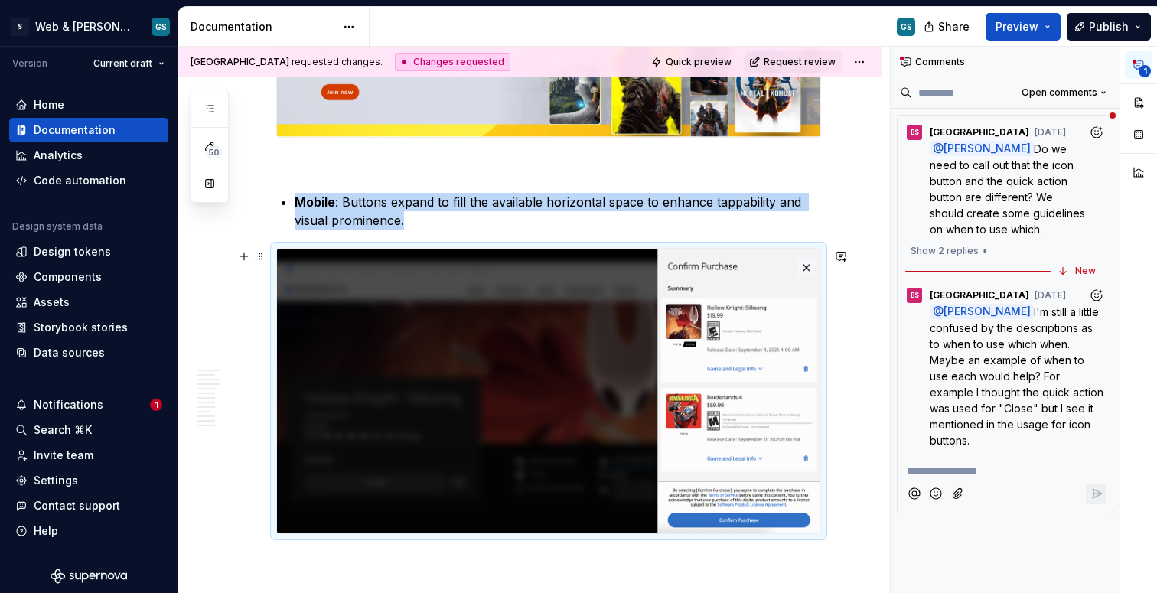
click at [655, 273] on img at bounding box center [548, 391] width 543 height 285
click at [688, 269] on img at bounding box center [548, 391] width 543 height 285
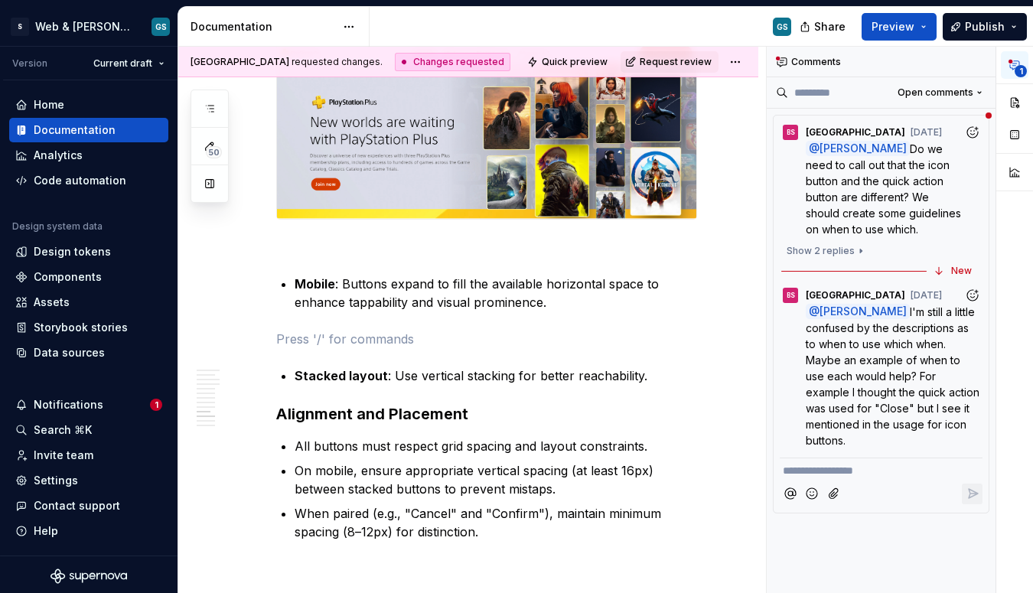
scroll to position [3423, 0]
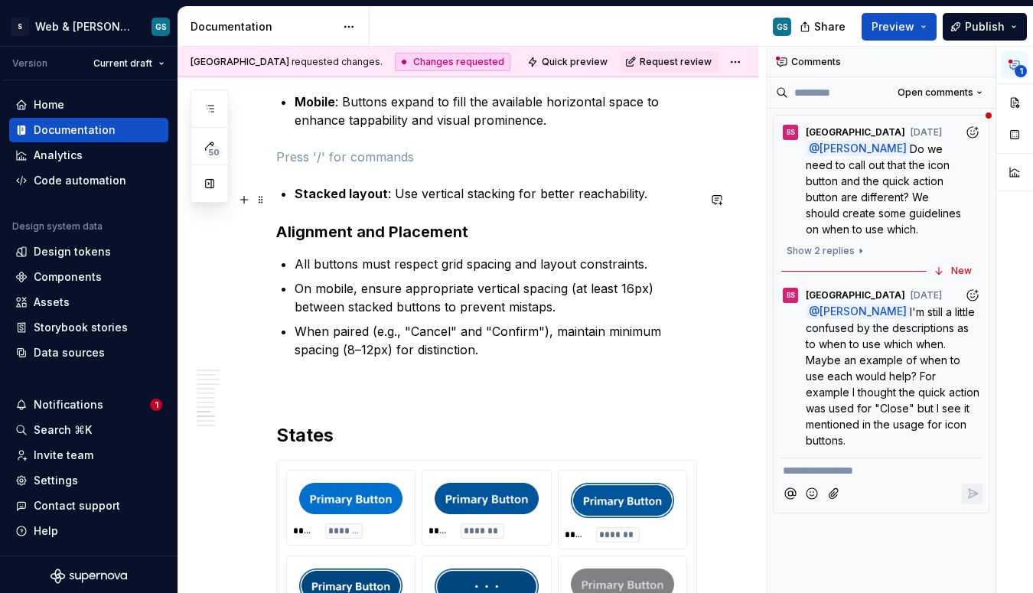
click at [375, 166] on p at bounding box center [486, 157] width 421 height 18
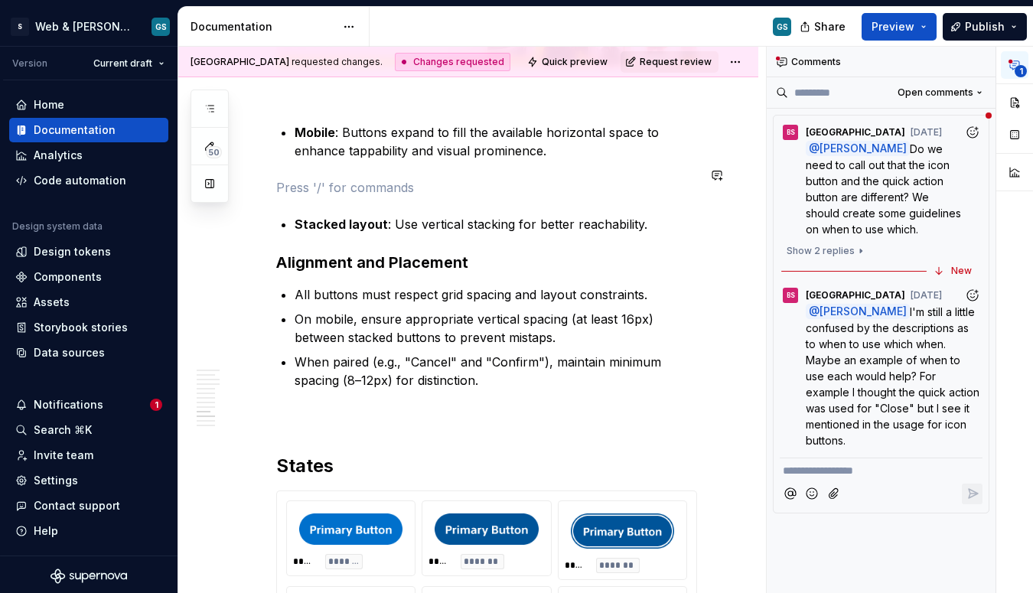
scroll to position [3390, 0]
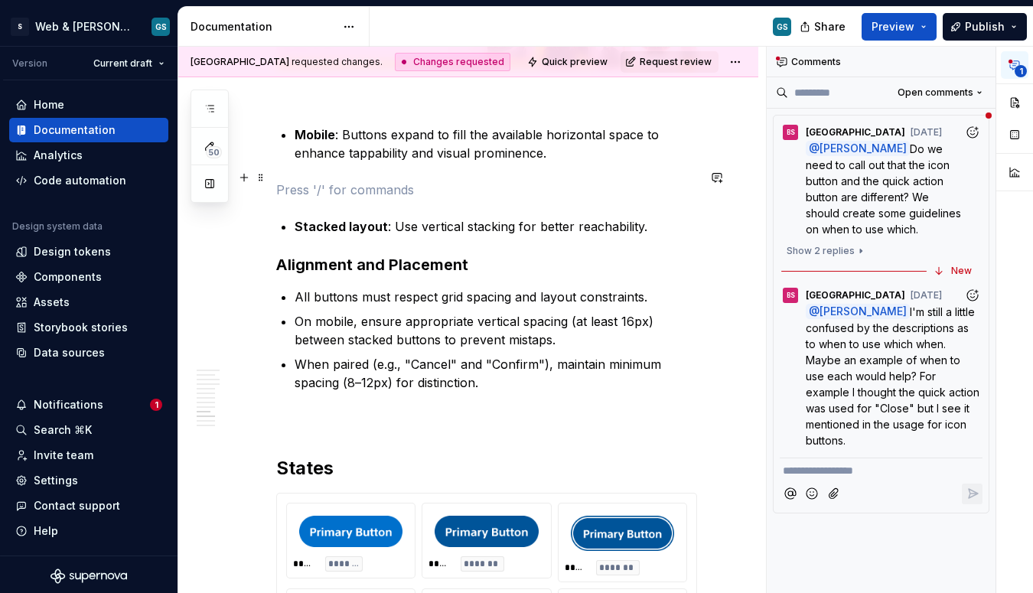
click at [333, 142] on strong "Mobile" at bounding box center [315, 134] width 41 height 15
click at [338, 199] on p at bounding box center [486, 190] width 421 height 18
click at [244, 230] on button "button" at bounding box center [243, 232] width 21 height 21
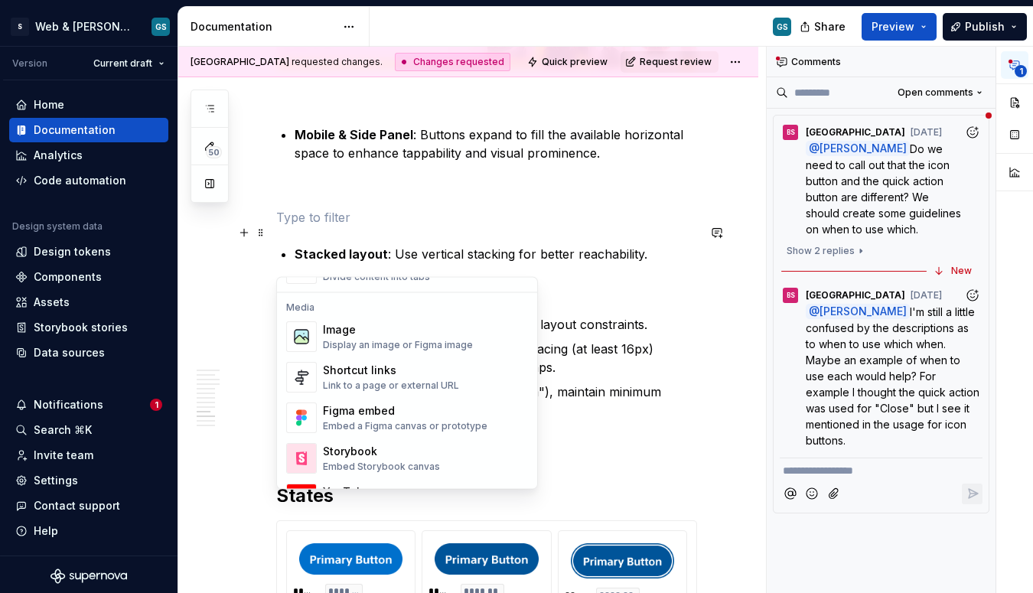
scroll to position [637, 0]
click at [342, 341] on div "Display an image or Figma image" at bounding box center [398, 344] width 150 height 12
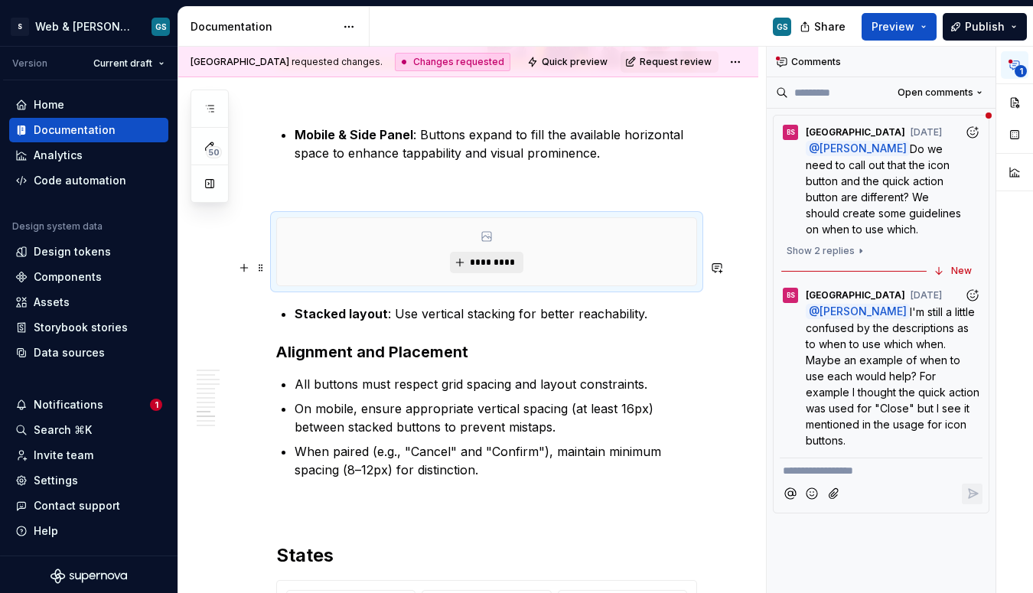
click at [474, 269] on span "*********" at bounding box center [492, 262] width 47 height 12
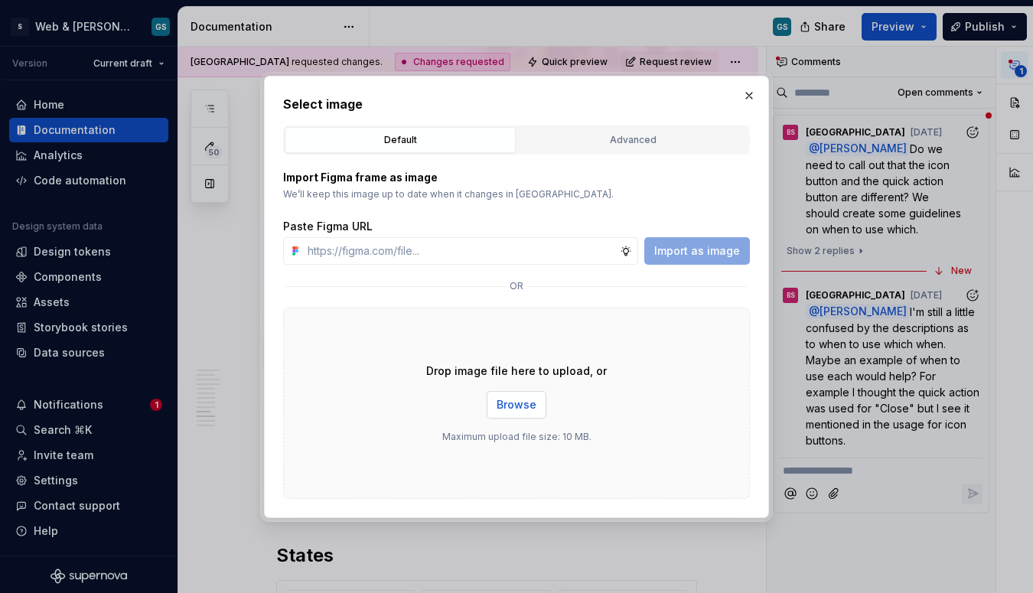
click at [520, 403] on span "Browse" at bounding box center [517, 404] width 40 height 15
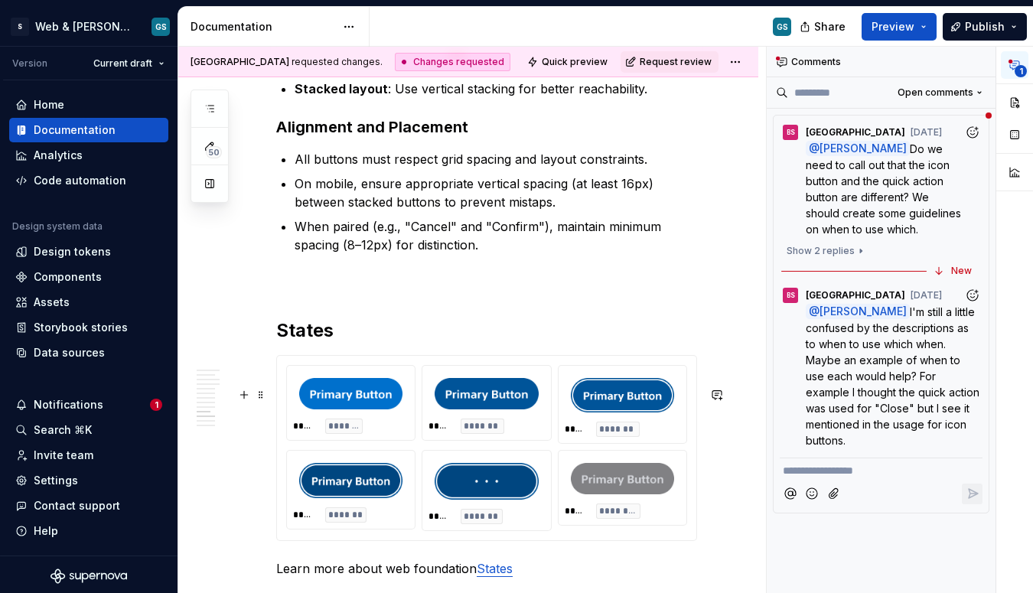
scroll to position [3172, 0]
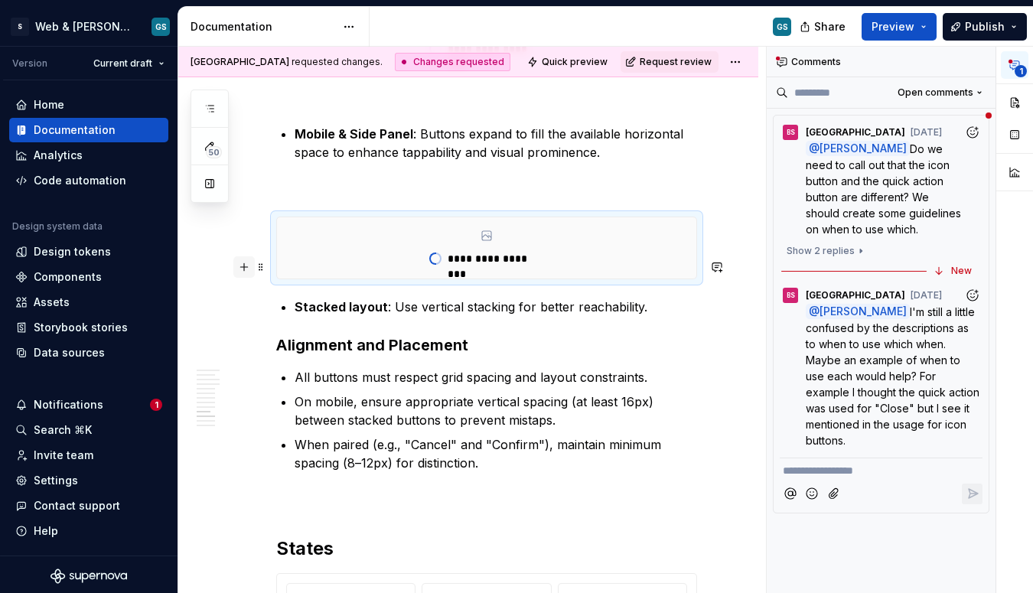
click at [242, 269] on button "button" at bounding box center [243, 266] width 21 height 21
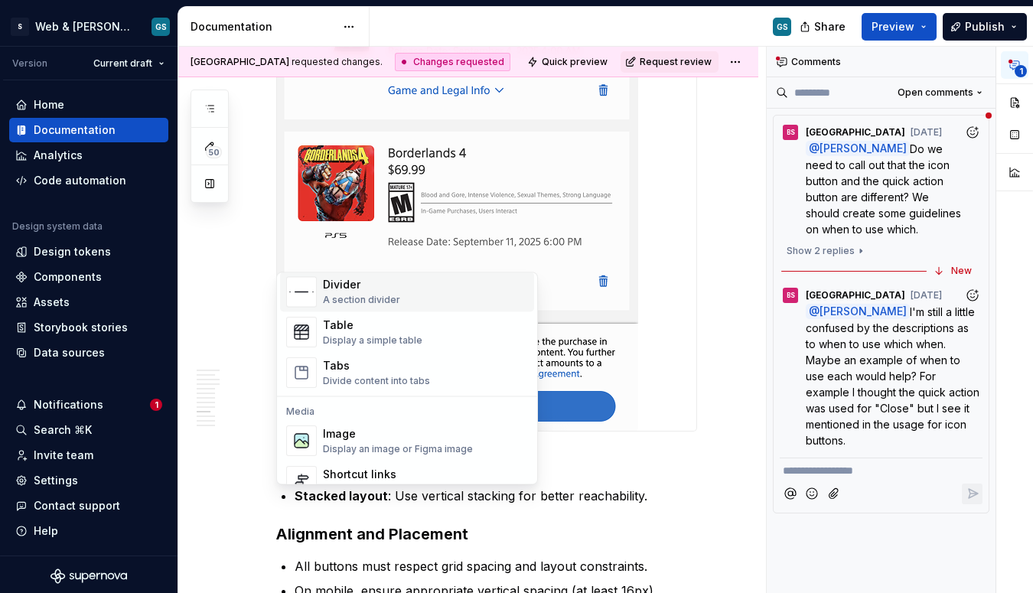
scroll to position [530, 0]
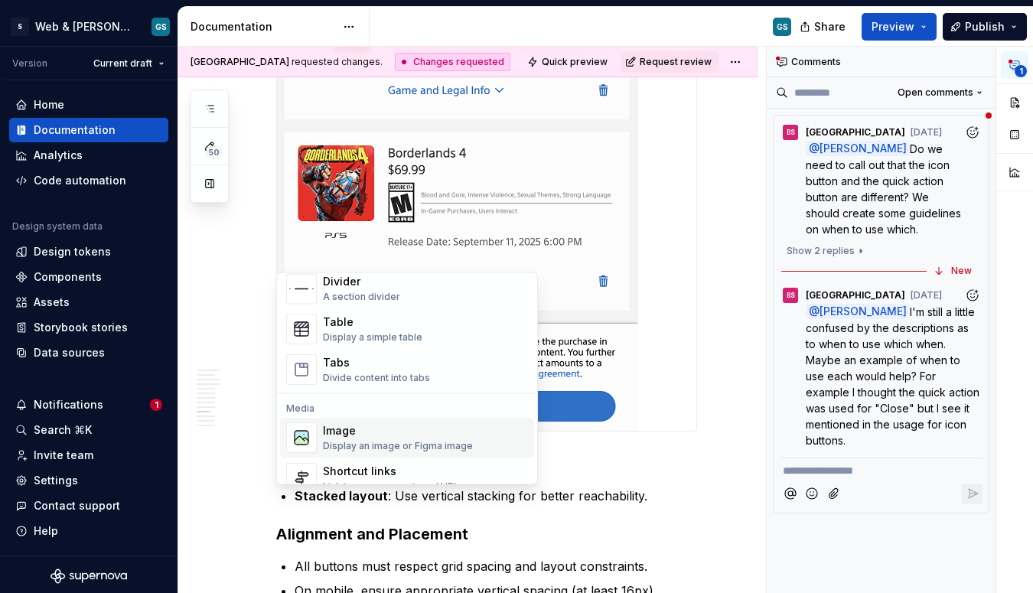
click at [335, 435] on div "Image" at bounding box center [398, 431] width 150 height 15
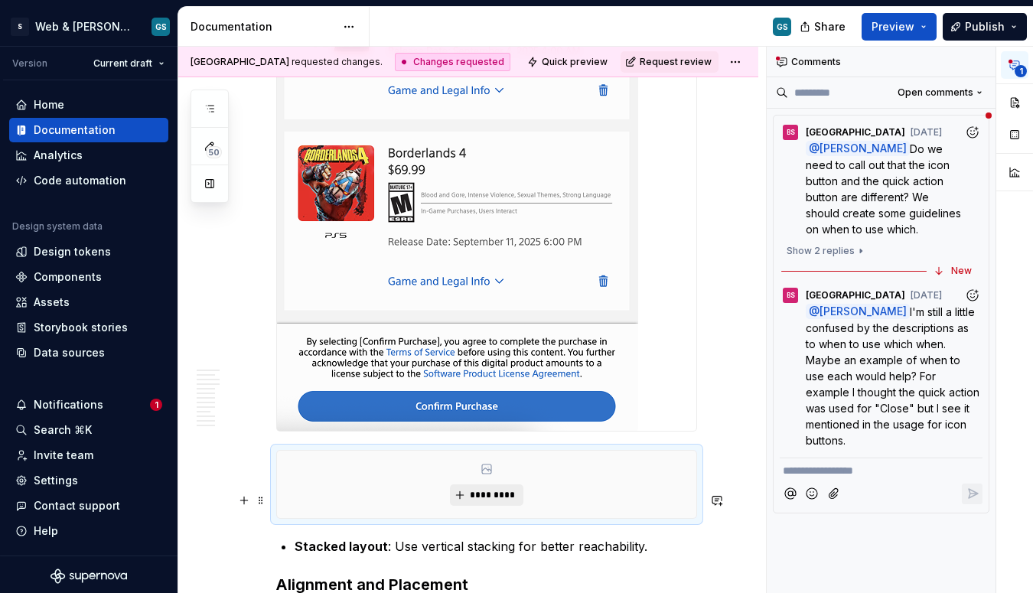
click at [498, 506] on button "*********" at bounding box center [486, 495] width 73 height 21
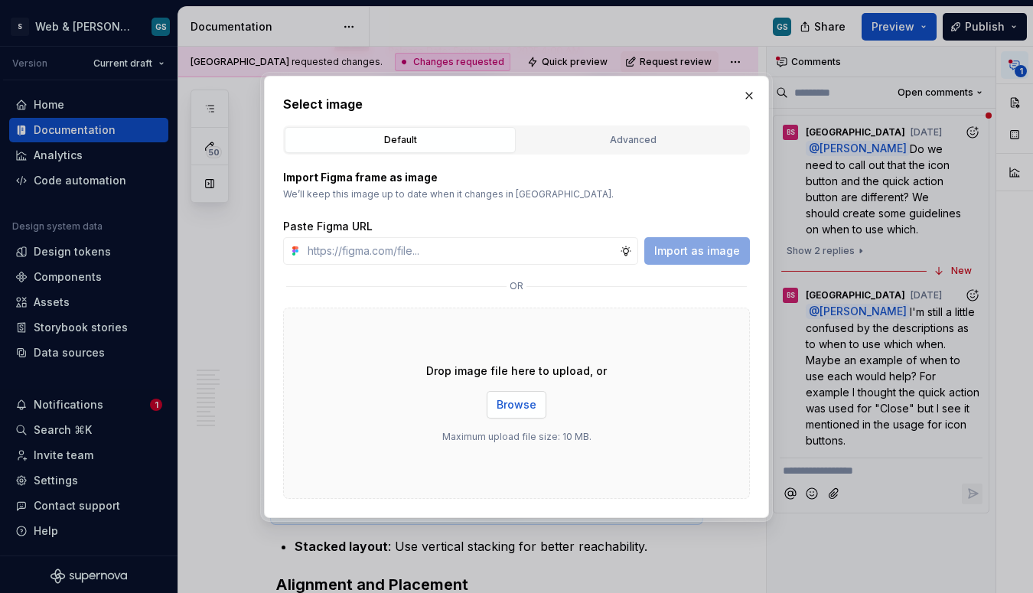
click at [504, 399] on span "Browse" at bounding box center [517, 404] width 40 height 15
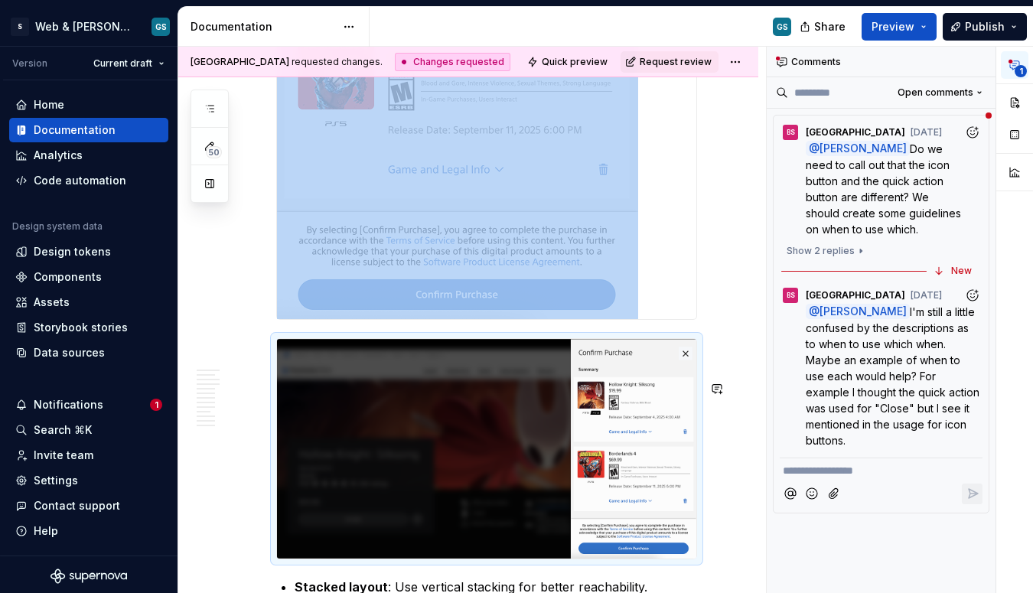
scroll to position [3882, 0]
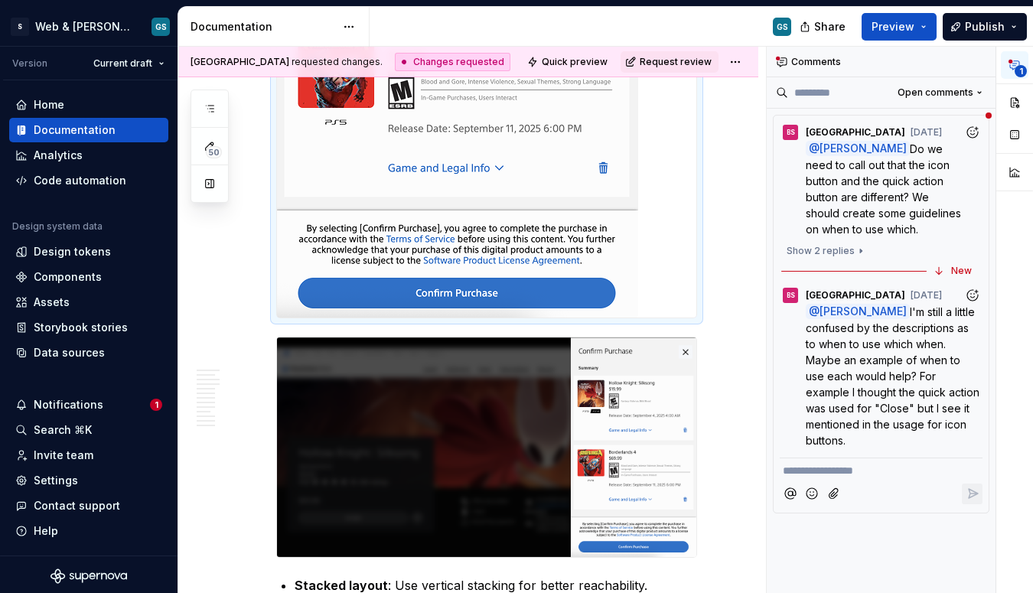
click at [419, 239] on img at bounding box center [457, 22] width 361 height 591
click at [523, 414] on img at bounding box center [486, 448] width 419 height 220
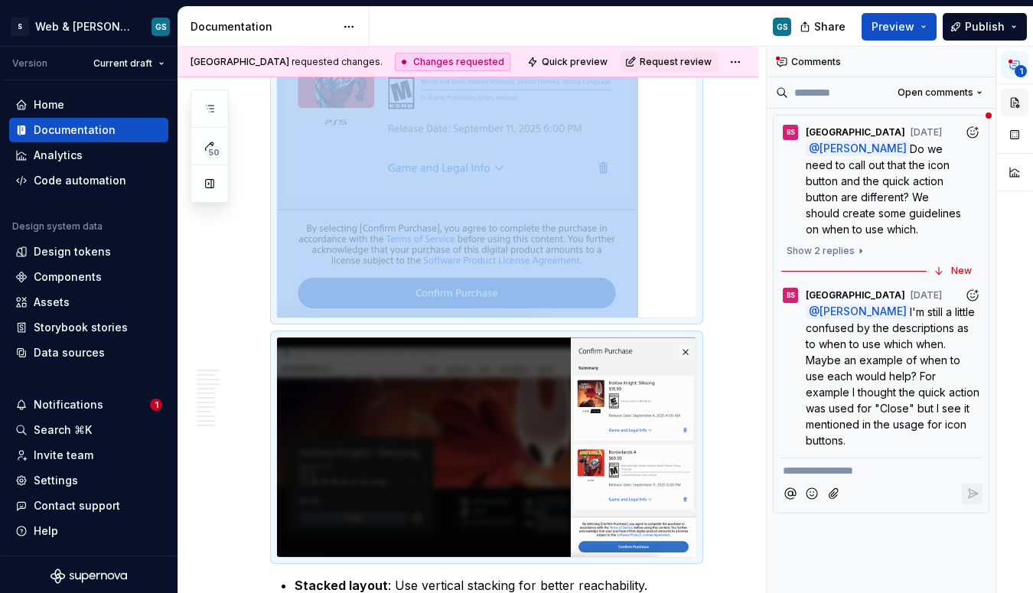
click at [1015, 100] on button "button" at bounding box center [1015, 103] width 28 height 28
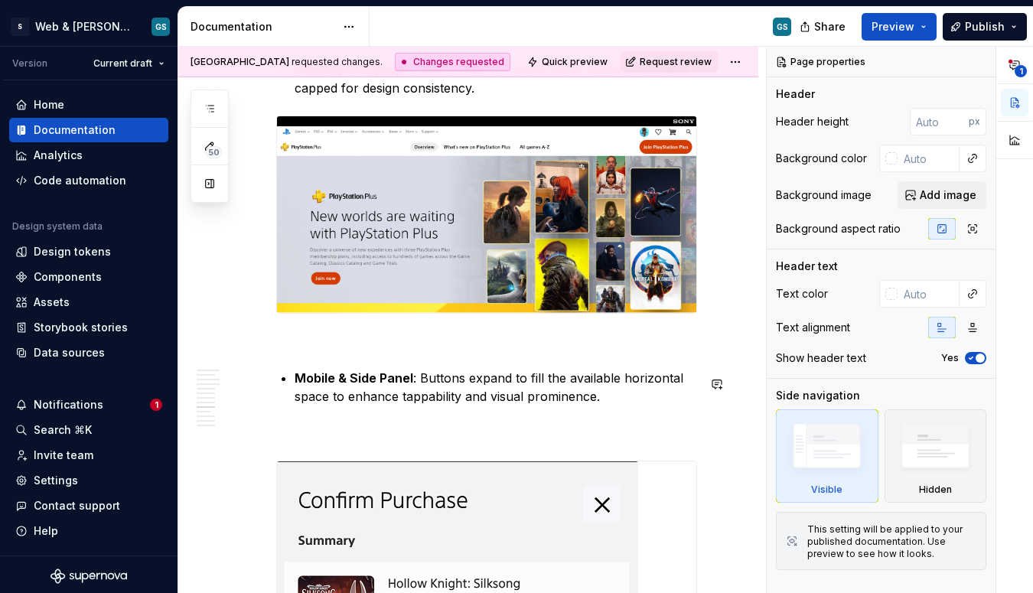
scroll to position [3192, 0]
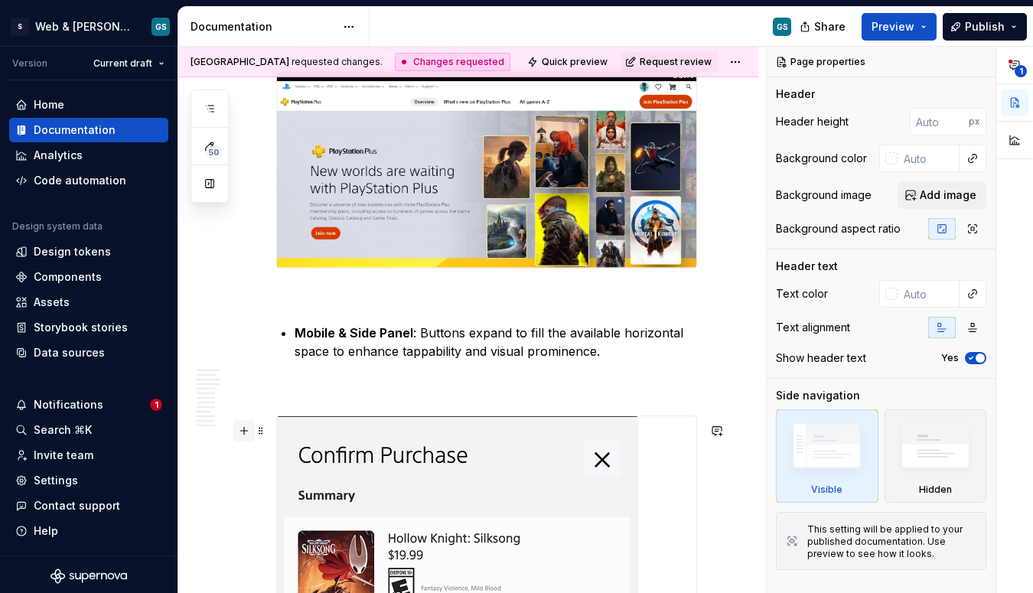
click at [242, 423] on button "button" at bounding box center [243, 430] width 21 height 21
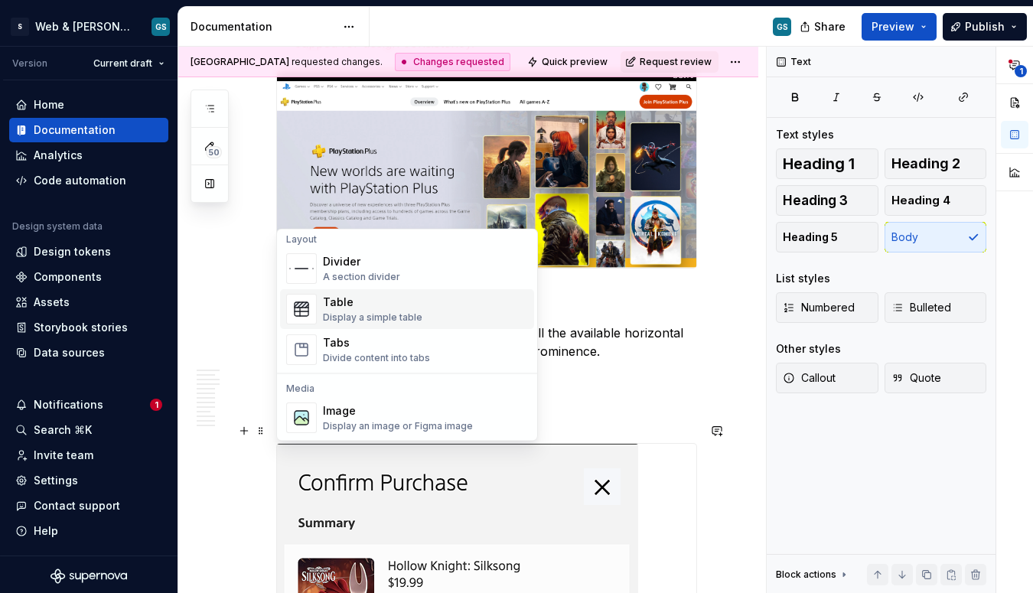
scroll to position [509, 0]
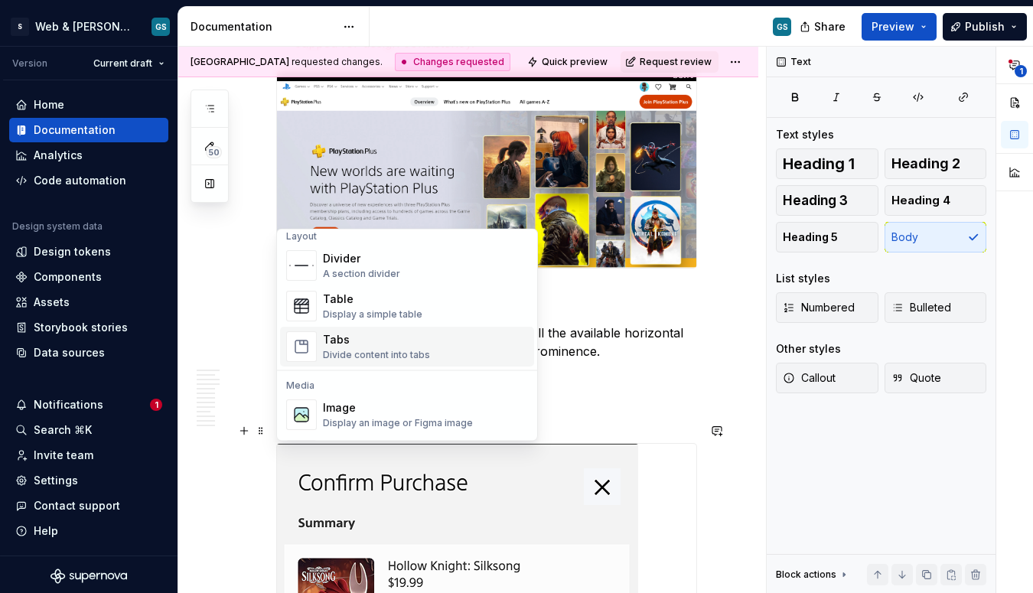
click at [357, 346] on div "Tabs" at bounding box center [376, 340] width 107 height 15
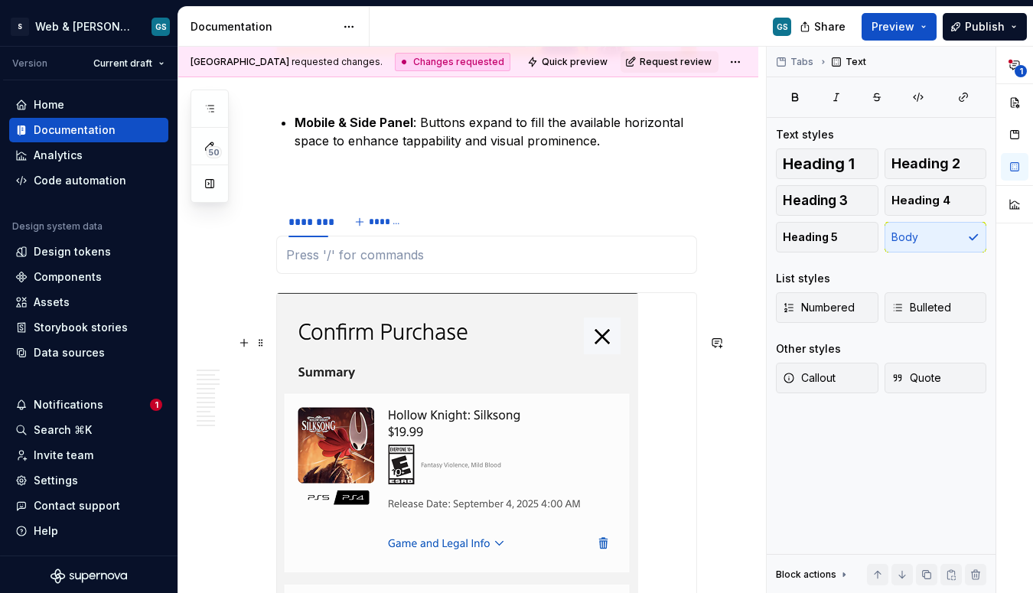
scroll to position [3442, 0]
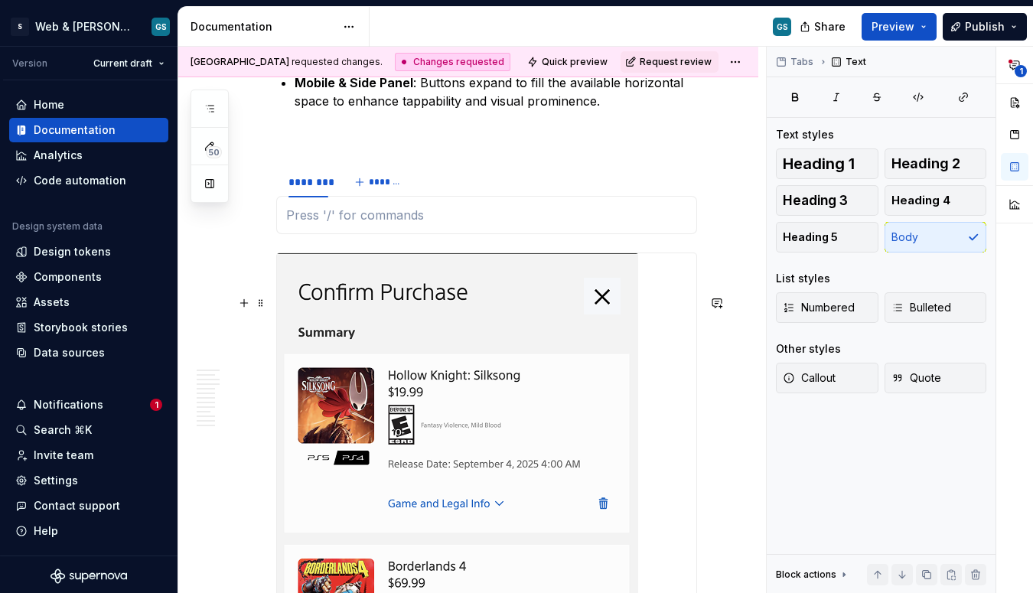
type textarea "*"
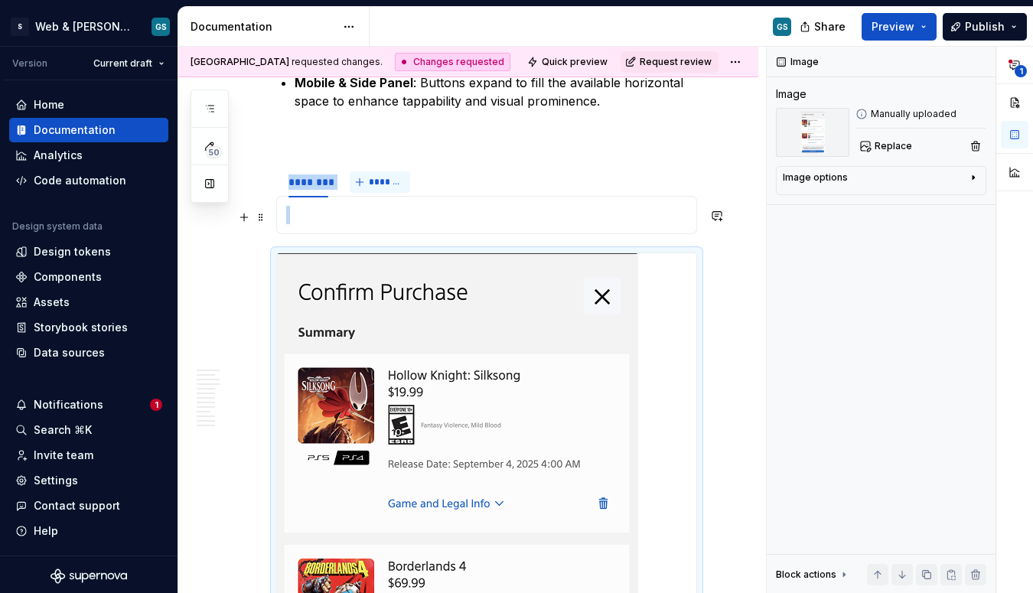
click at [377, 188] on span "*******" at bounding box center [386, 182] width 34 height 12
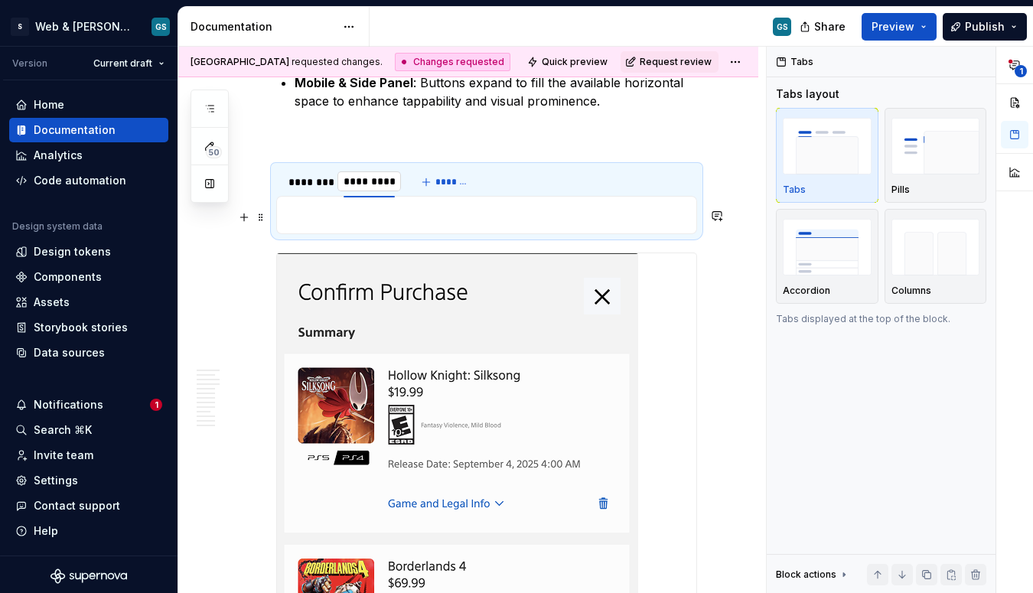
type input "**********"
click at [301, 190] on div "********" at bounding box center [309, 182] width 40 height 15
click at [302, 190] on div "********" at bounding box center [309, 182] width 40 height 15
type input "******"
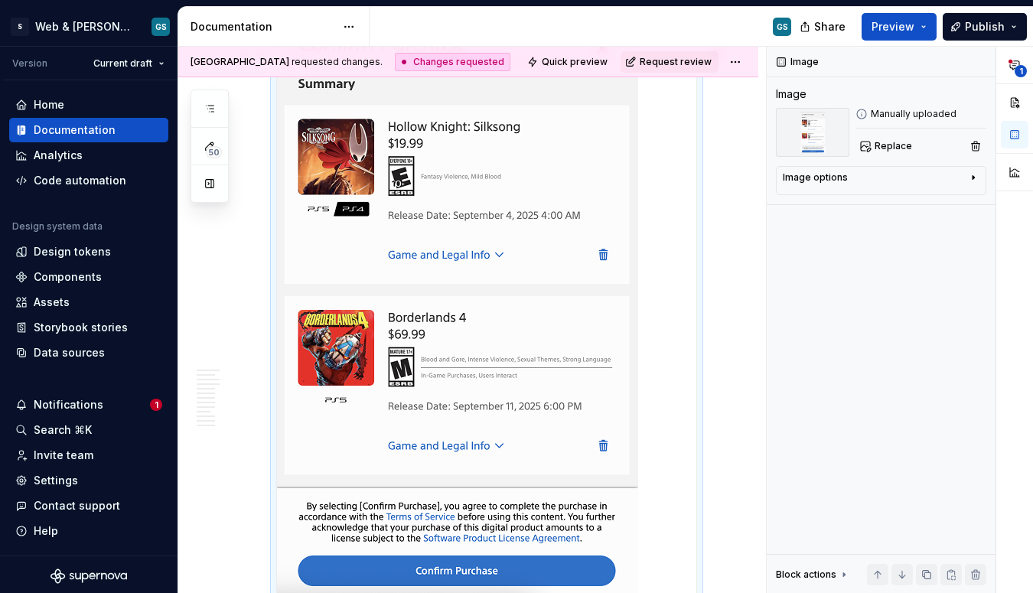
click at [391, 362] on img at bounding box center [457, 300] width 361 height 591
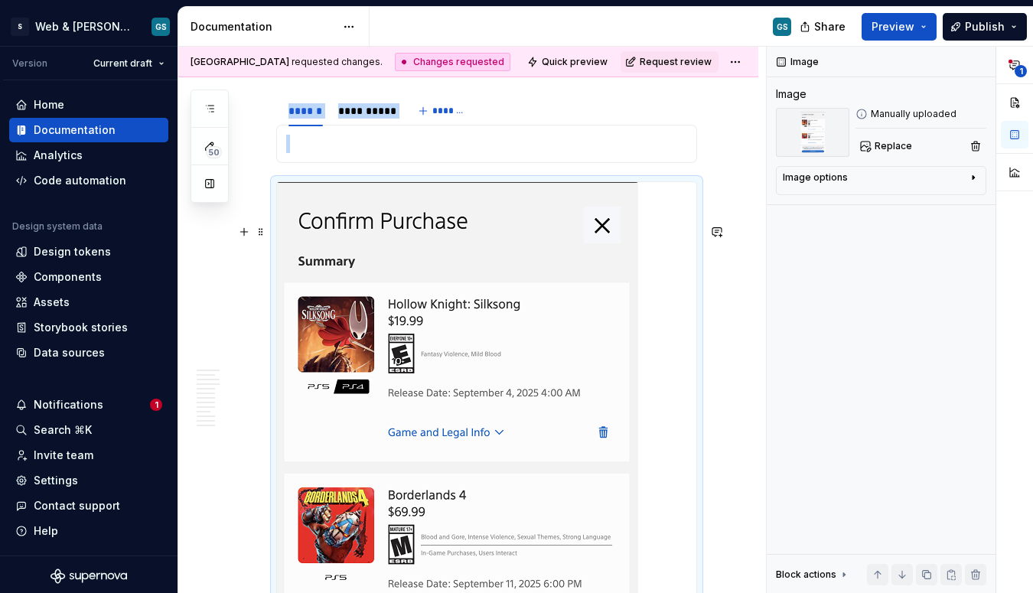
scroll to position [3499, 0]
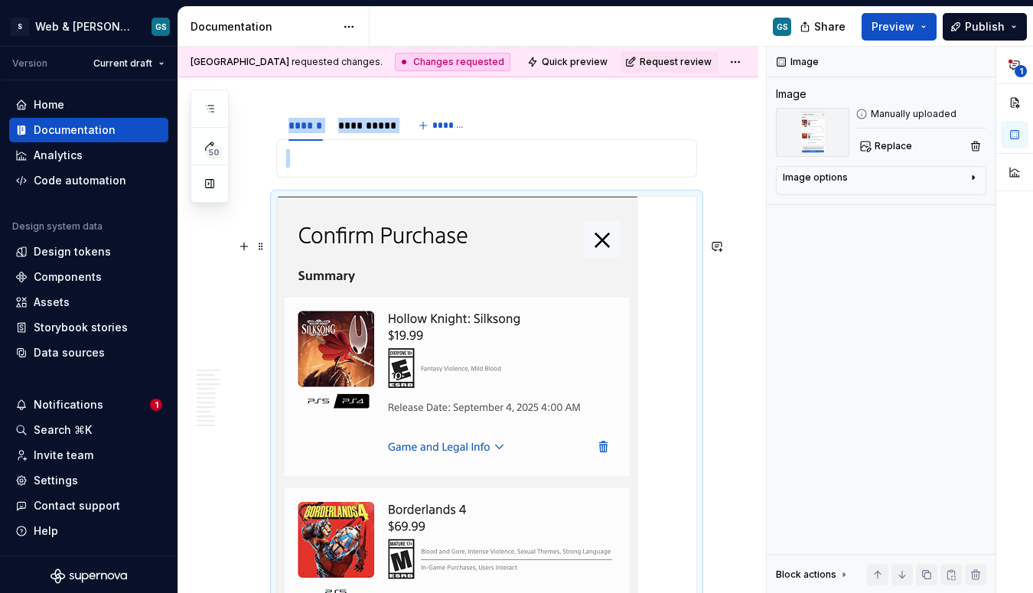
click at [326, 256] on img at bounding box center [457, 492] width 361 height 591
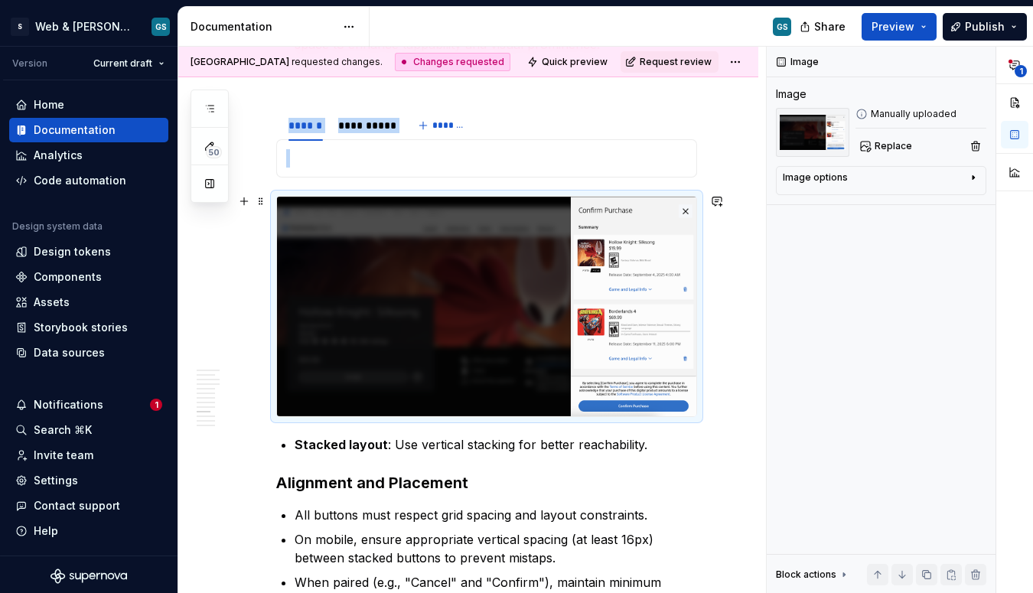
click at [318, 168] on p at bounding box center [486, 158] width 401 height 18
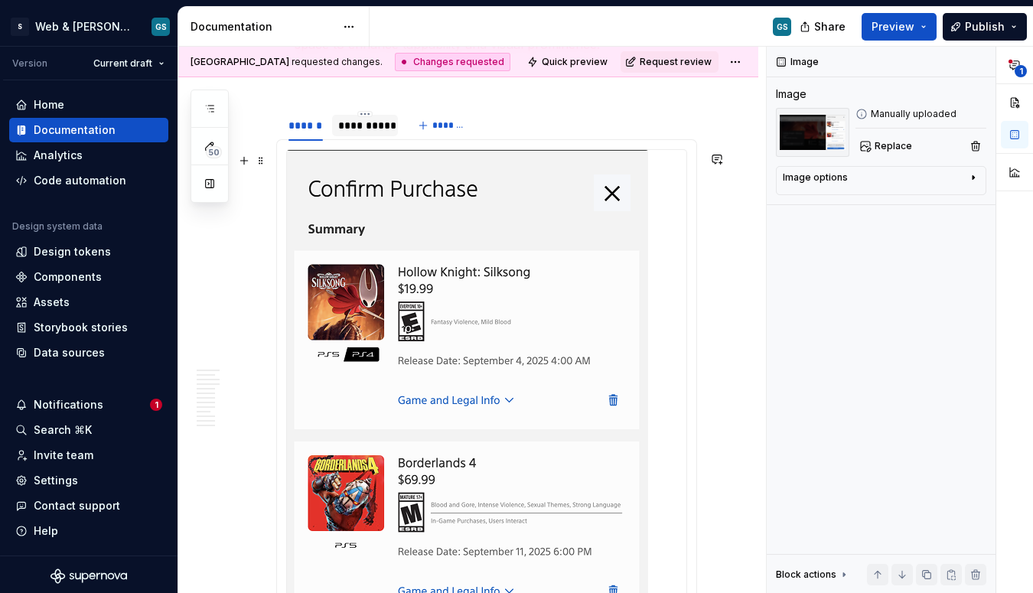
click at [350, 133] on div "**********" at bounding box center [365, 125] width 54 height 15
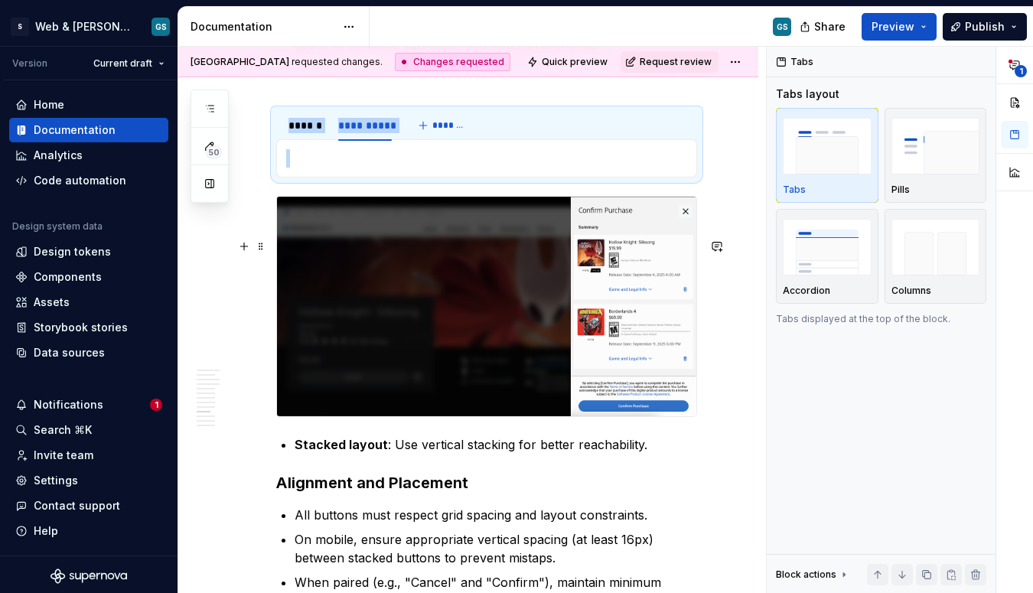
click at [413, 297] on img at bounding box center [486, 307] width 419 height 220
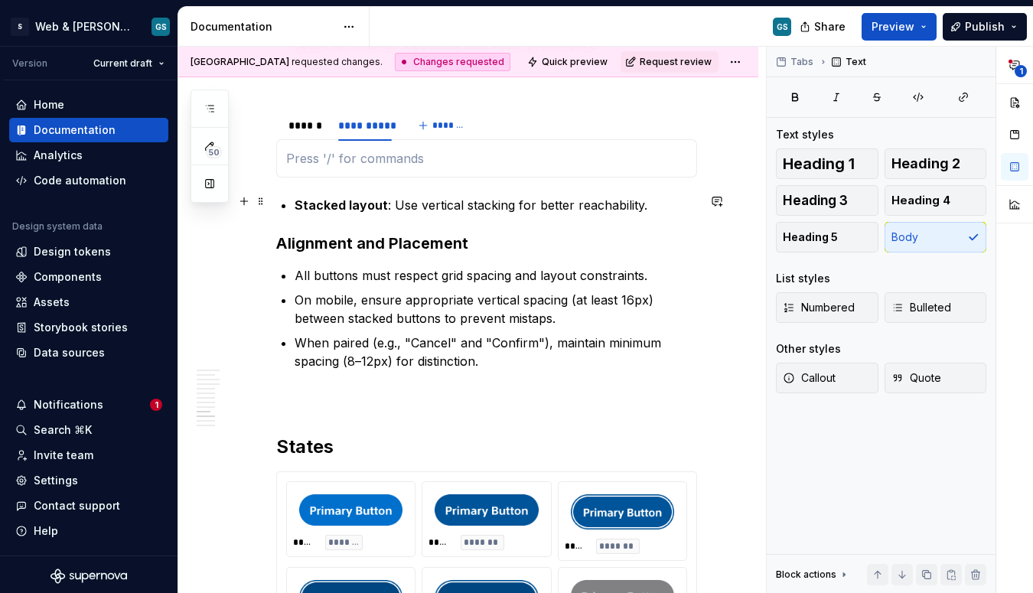
click at [357, 168] on p at bounding box center [486, 158] width 401 height 18
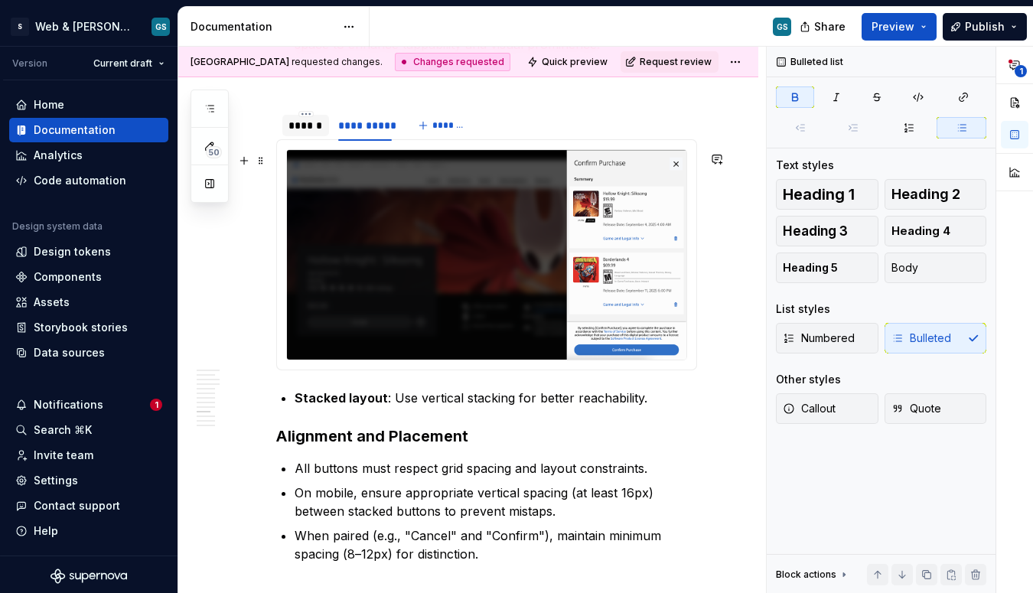
click at [299, 133] on div "******" at bounding box center [306, 125] width 34 height 15
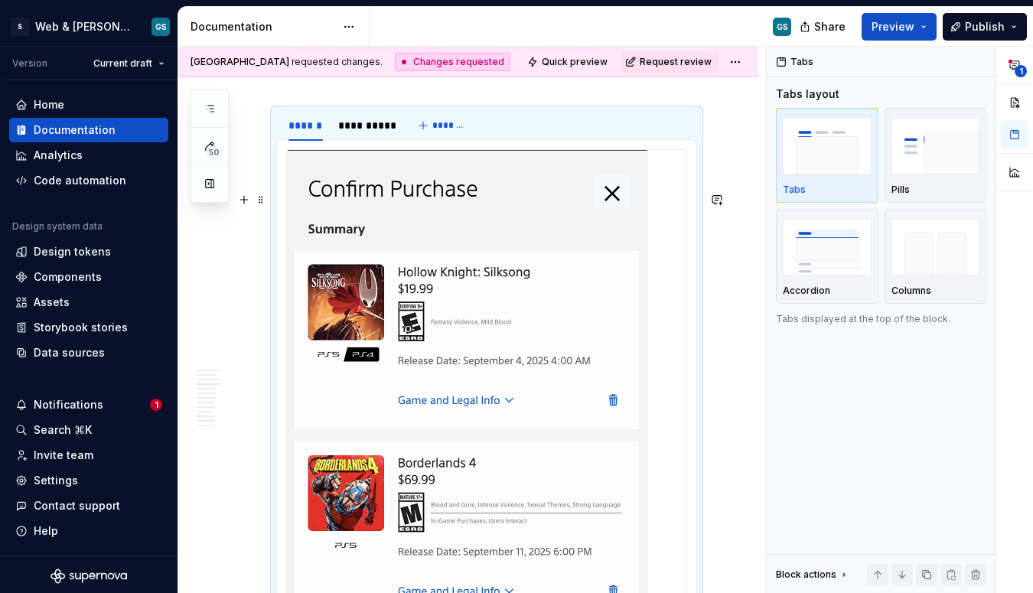
click at [422, 270] on img at bounding box center [467, 445] width 361 height 591
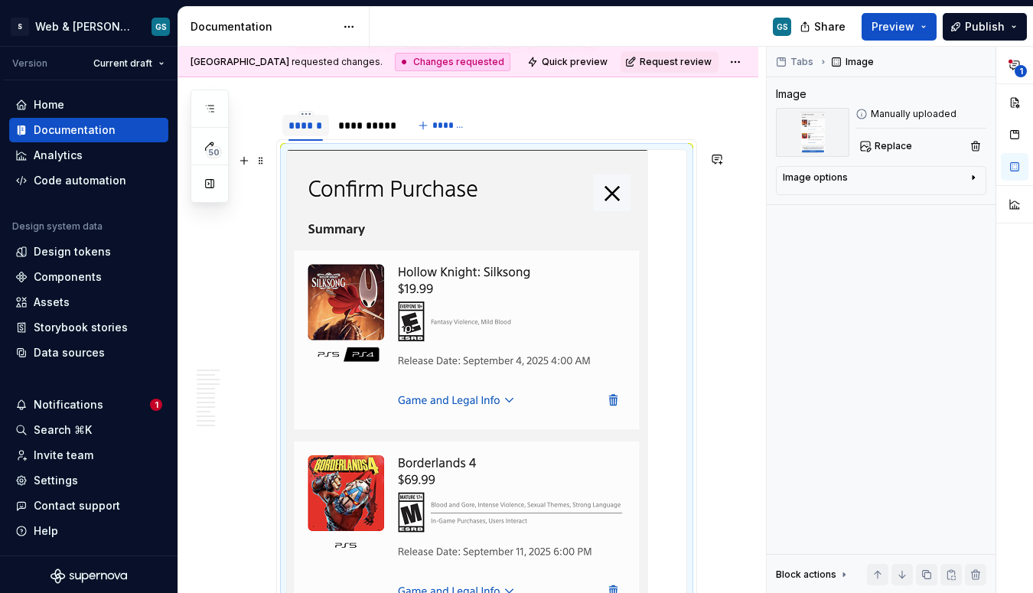
click at [282, 136] on div "******" at bounding box center [305, 125] width 47 height 21
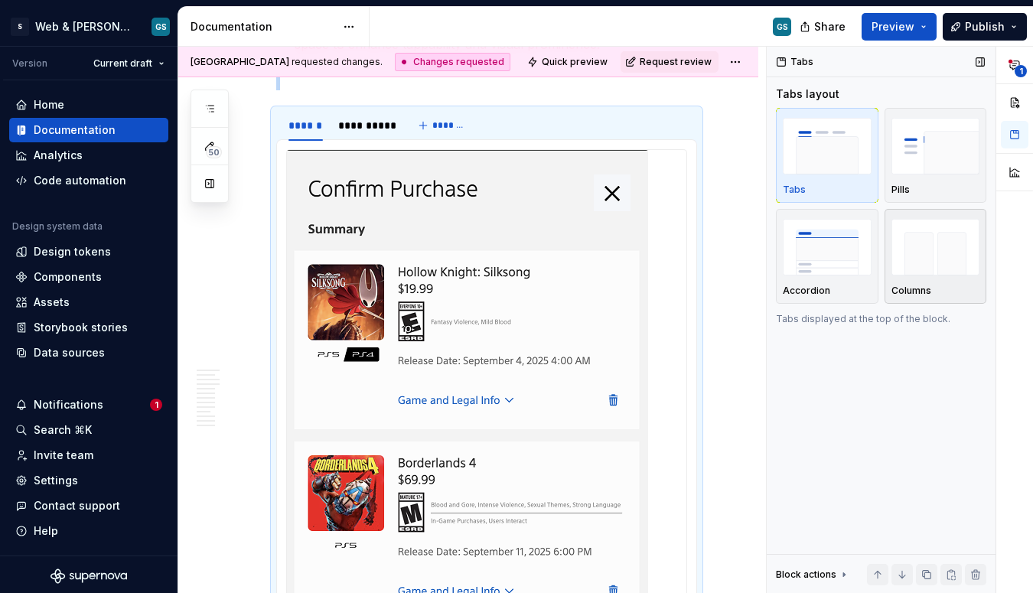
click at [919, 244] on img "button" at bounding box center [936, 247] width 89 height 56
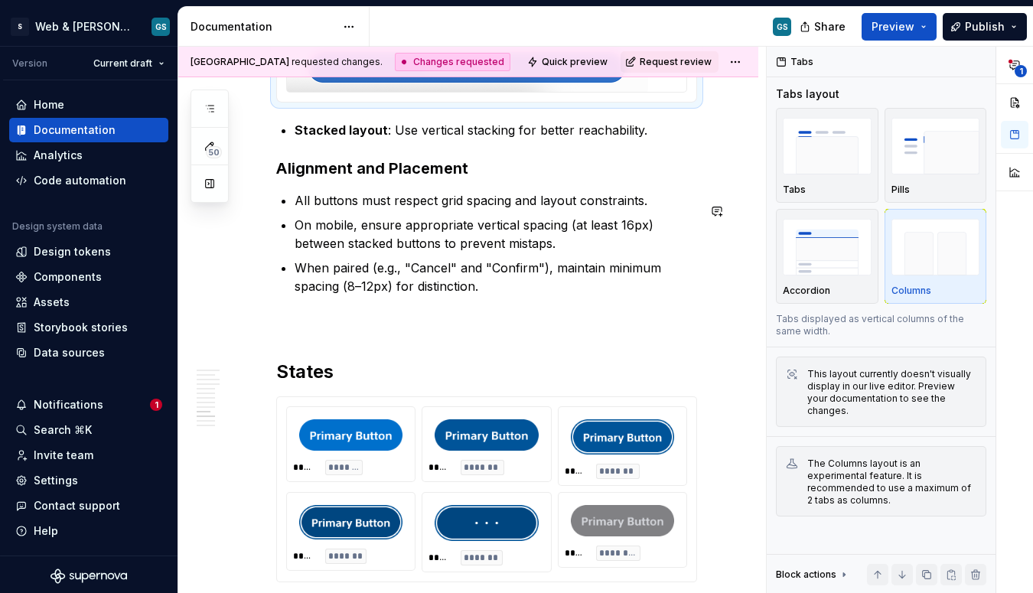
scroll to position [4148, 0]
click at [532, 253] on p "On mobile, ensure appropriate vertical spacing (at least 16px) between stacked …" at bounding box center [496, 234] width 403 height 37
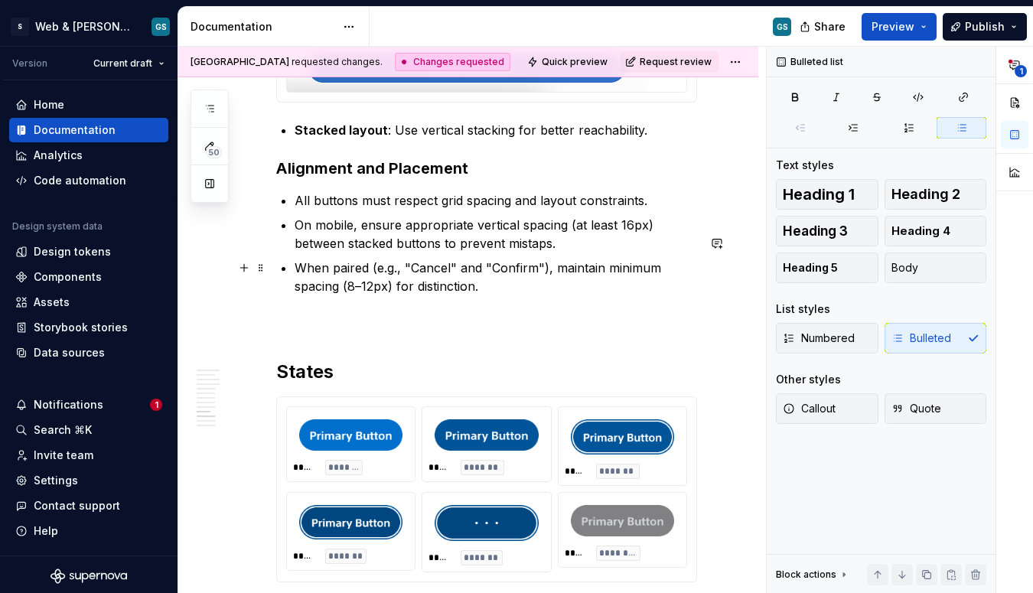
click at [516, 253] on p "On mobile, ensure appropriate vertical spacing (at least 16px) between stacked …" at bounding box center [496, 234] width 403 height 37
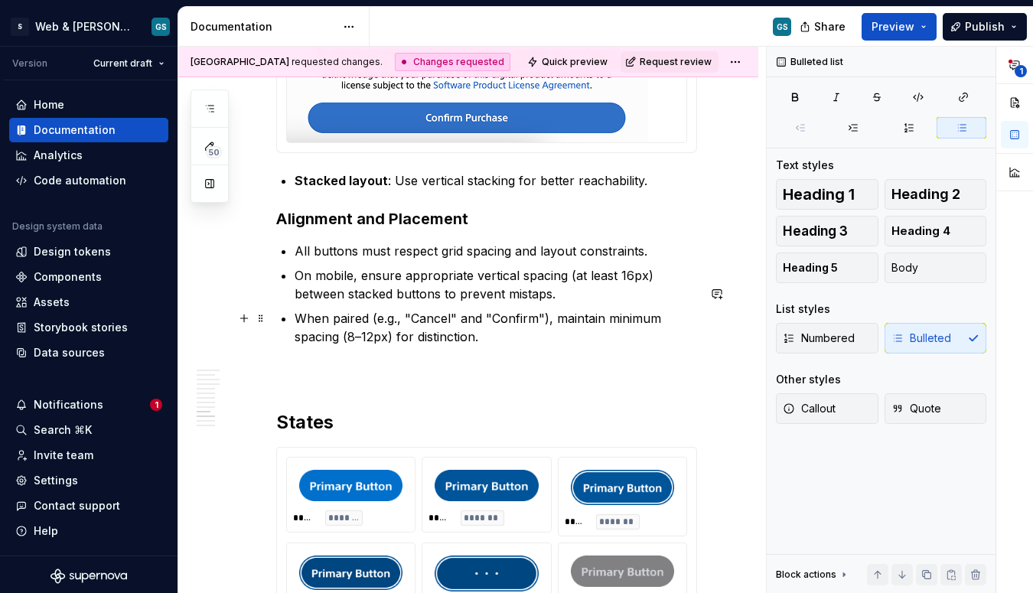
scroll to position [4098, 0]
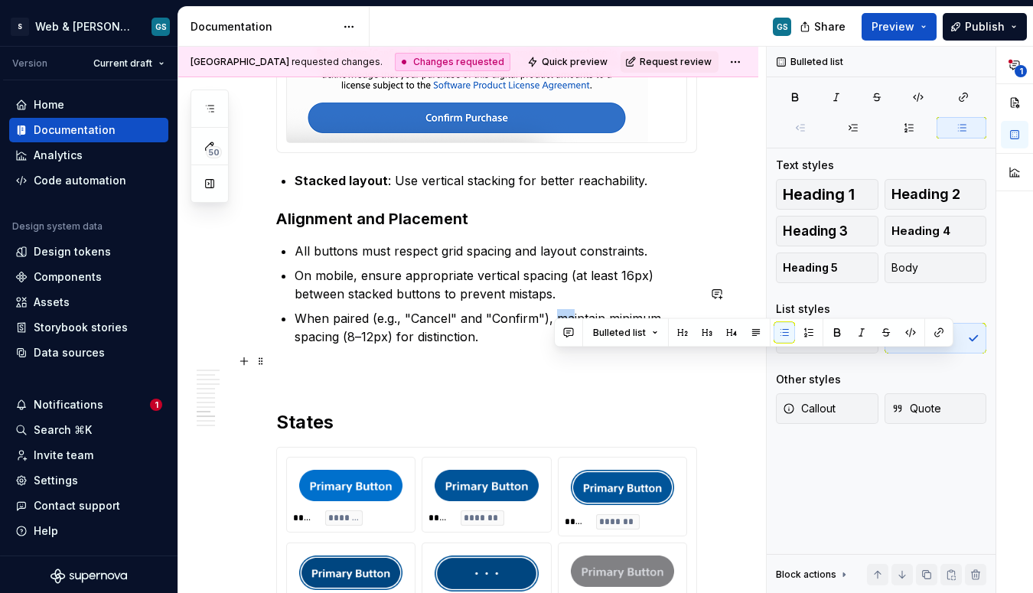
drag, startPoint x: 558, startPoint y: 362, endPoint x: 573, endPoint y: 363, distance: 15.3
click at [573, 346] on p "When paired (e.g., "Cancel" and "Confirm"), maintain minimum spacing (8–12px) f…" at bounding box center [496, 327] width 403 height 37
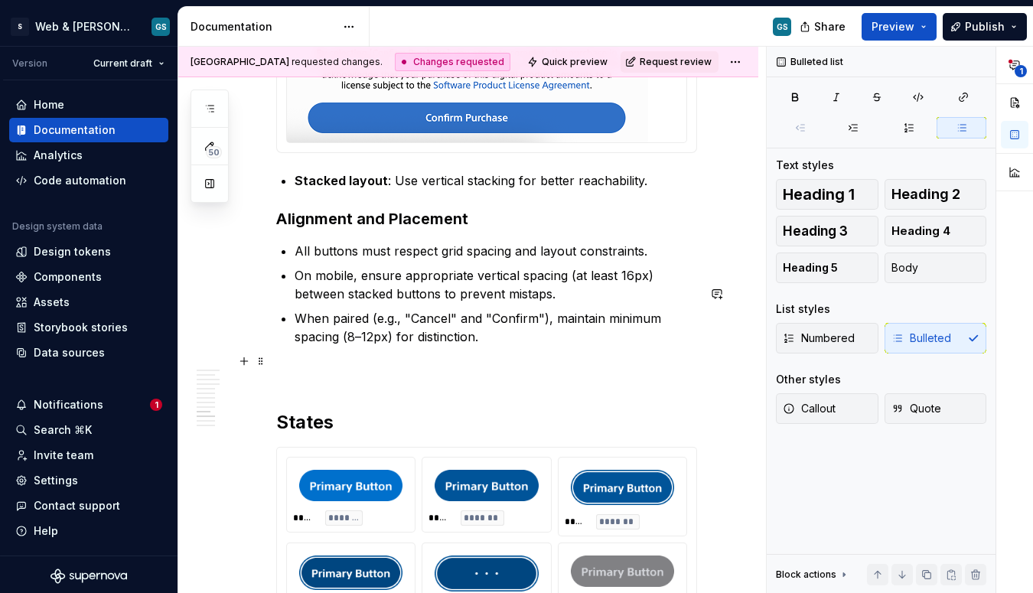
click at [469, 346] on p "When paired (e.g., "Cancel" and "Confirm"), maintain minimum spacing (8–12px) f…" at bounding box center [496, 327] width 403 height 37
click at [641, 190] on p "Stacked layout : Use vertical stacking for better reachability." at bounding box center [496, 180] width 403 height 18
click at [651, 190] on p "Stacked layout : Use vertical stacking for better reachability." at bounding box center [496, 180] width 403 height 18
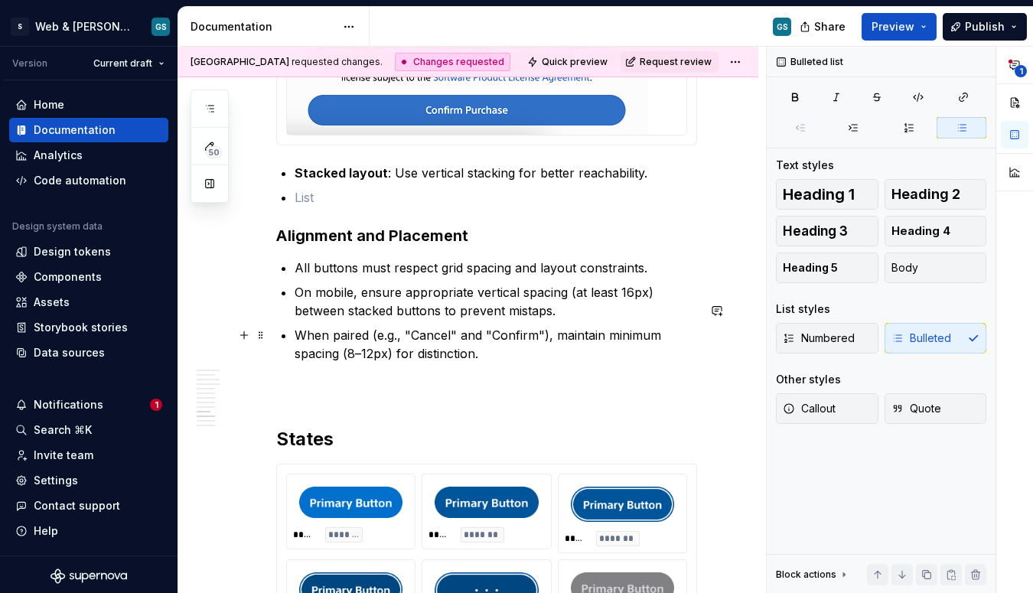
scroll to position [4106, 0]
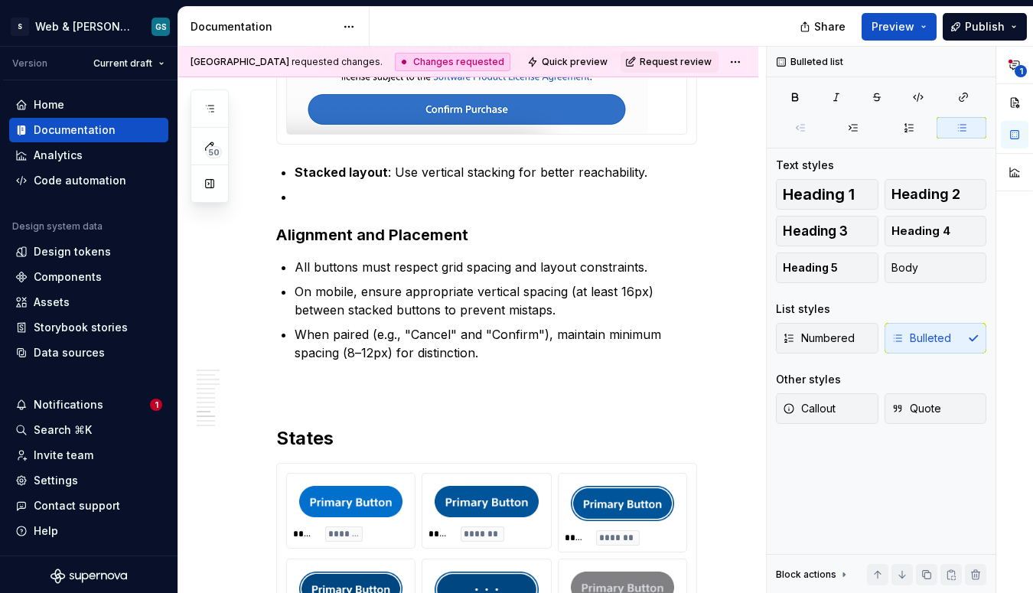
type textarea "*"
